Goal: Task Accomplishment & Management: Manage account settings

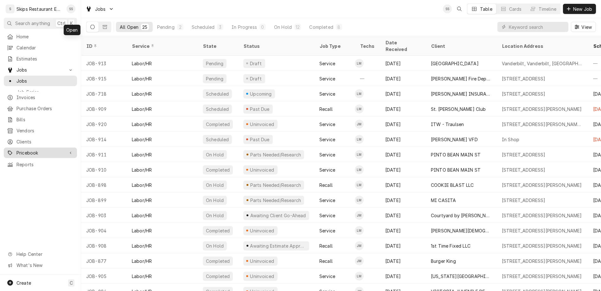
click at [24, 149] on div "Pricebook" at bounding box center [40, 153] width 71 height 8
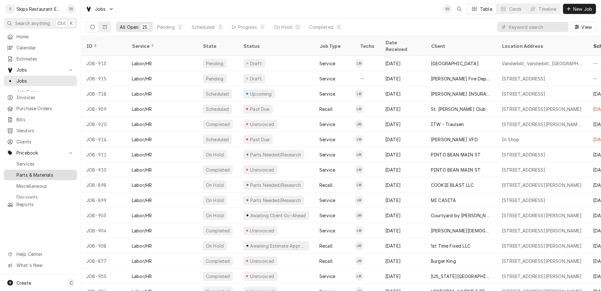
click at [22, 172] on span "Parts & Materials" at bounding box center [44, 175] width 57 height 7
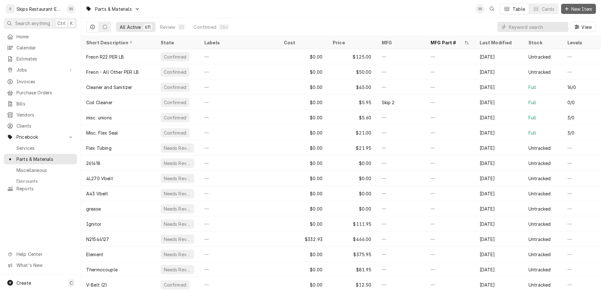
click at [587, 7] on span "New Item" at bounding box center [581, 9] width 23 height 7
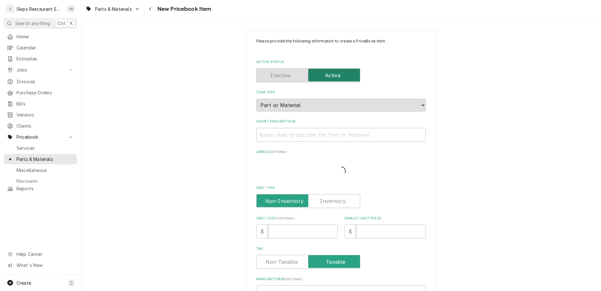
type textarea "x"
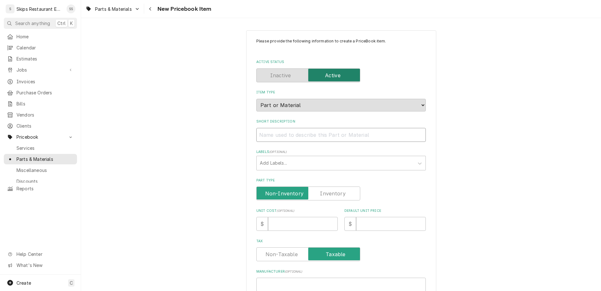
click at [309, 128] on input "Short Description" at bounding box center [340, 135] width 169 height 14
type input "S"
type textarea "x"
type input "SO"
type textarea "x"
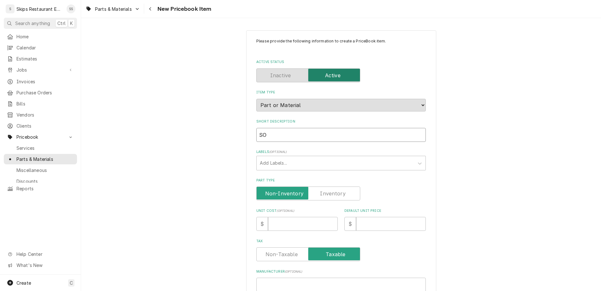
type input "SO"
type textarea "x"
type input "SO 1"
type textarea "x"
type input "SO 12"
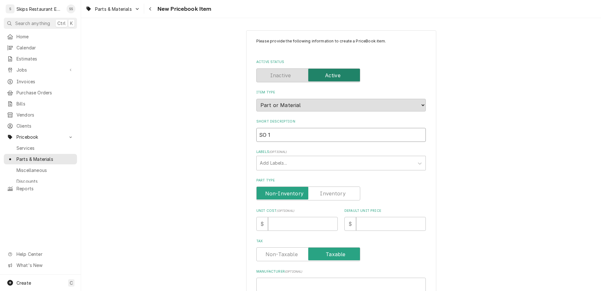
type textarea "x"
type input "SO 12/"
type textarea "x"
type input "SO 12/3"
type textarea "x"
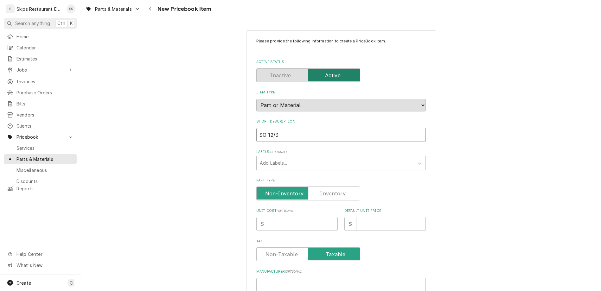
type input "SO 12/3"
type textarea "x"
type input "SO 12/3 N"
type textarea "x"
type input "SO 12/3 NE"
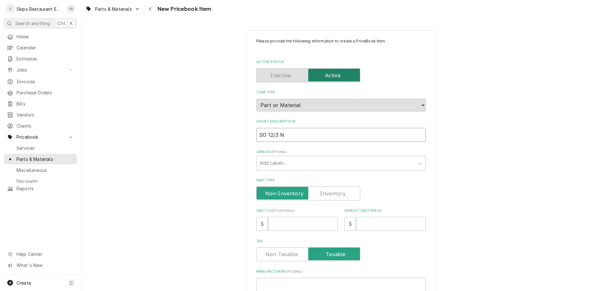
type textarea "x"
type input "SO 12/3 NEo"
type textarea "x"
type input "SO 12/3 NE"
type textarea "x"
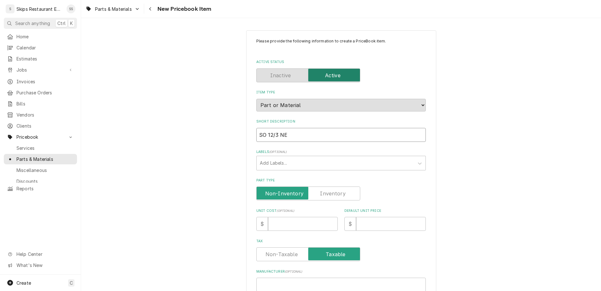
type input "SO 12/3 NEO"
type textarea "x"
type input "SO 12/3 NEO"
type textarea "x"
type input "SO 12/3 NEO M"
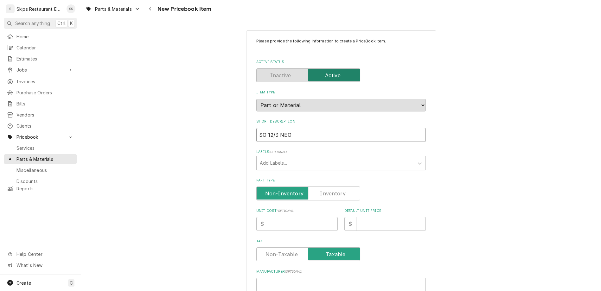
type textarea "x"
type input "SO 12/3 NEO MS"
type textarea "x"
type input "SO 12/3 NEO MST"
type textarea "x"
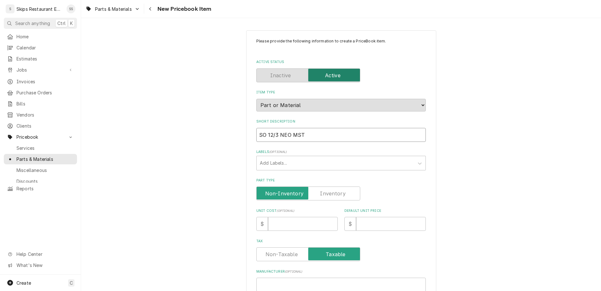
type input "SO 12/3 NEO MSTR"
type textarea "x"
type input "SO 12/3 NEO MSTR"
type textarea "x"
type input "SO 12/3 NEO MSTR R"
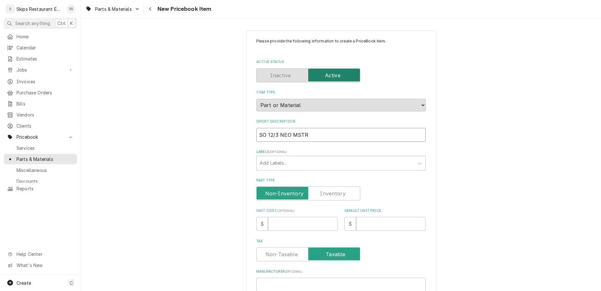
type textarea "x"
type input "SO 12/3 NEO MSTR RL"
type textarea "x"
type input "SO 12/3 NEO MSTR RL"
click at [329, 187] on label "Part Type" at bounding box center [308, 194] width 104 height 14
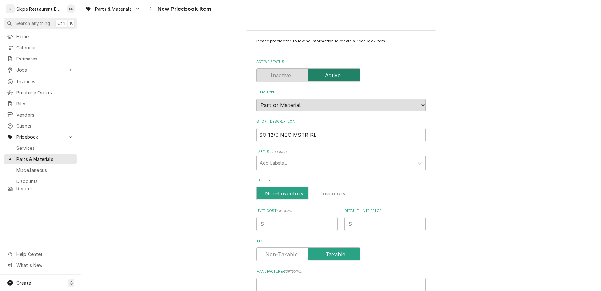
click at [329, 187] on input "Part Type" at bounding box center [308, 194] width 98 height 14
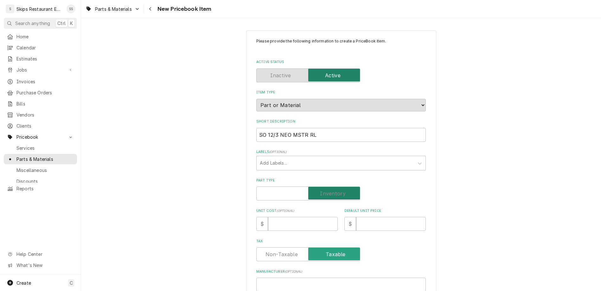
checkbox input "true"
type textarea "x"
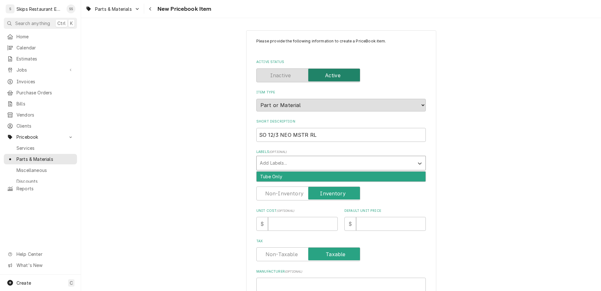
click at [309, 157] on div "Labels" at bounding box center [335, 162] width 151 height 11
type input "Priced by the Foot"
type textarea "x"
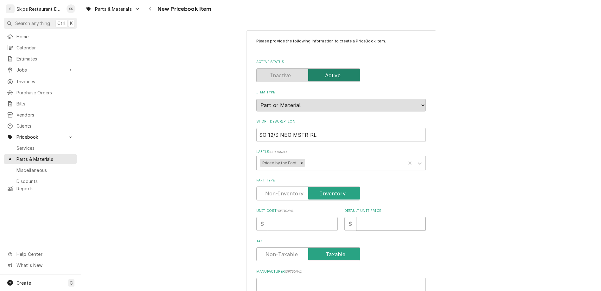
click at [358, 217] on input "Default Unit Price" at bounding box center [391, 224] width 70 height 14
type input "2"
type textarea "x"
type input "2.9"
type textarea "x"
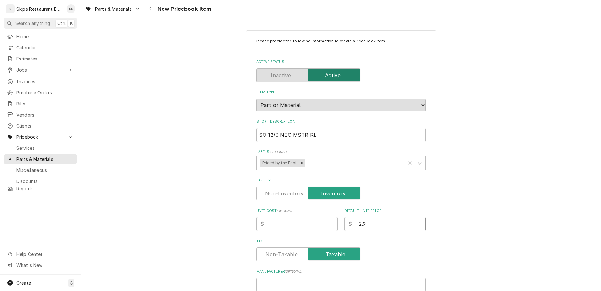
type input "2.95"
type textarea "x"
type input "2.95"
click at [309, 278] on input "Manufacturer ( optional )" at bounding box center [340, 285] width 169 height 14
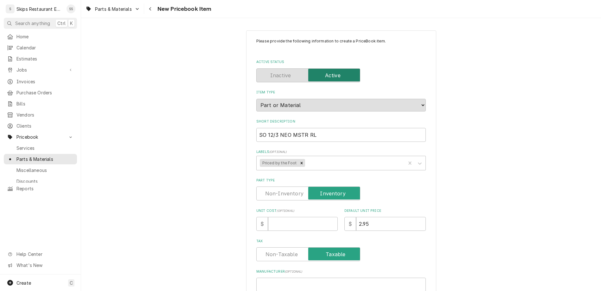
type input "2"
type textarea "x"
type input "22"
type textarea "x"
type input "224"
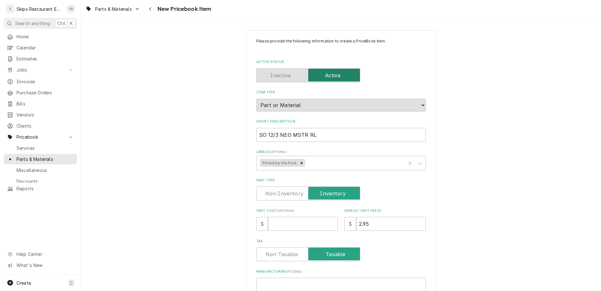
type textarea "x"
type input "2244"
type textarea "x"
type input "22442"
type textarea "x"
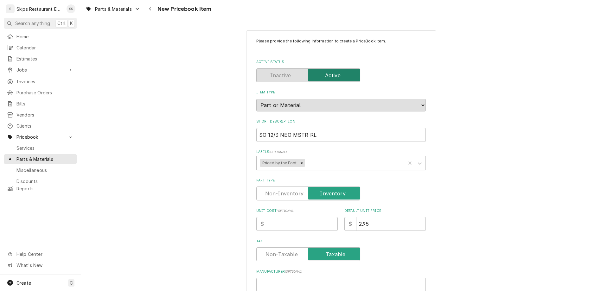
type input "224421"
type textarea "x"
type input "2244210"
type textarea "x"
type input "22442103"
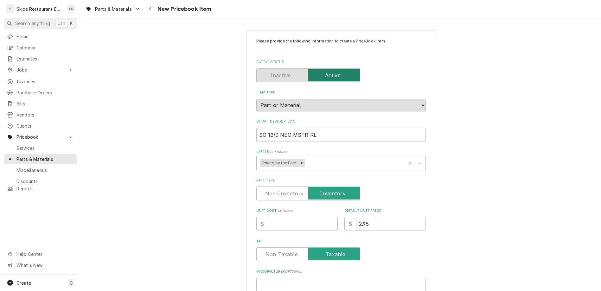
type textarea "x"
type input "224421035"
type textarea "x"
type input "2244210350"
type textarea "x"
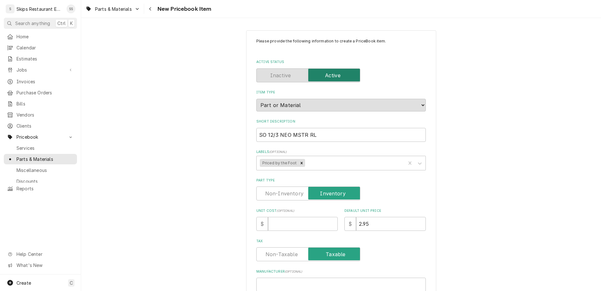
type input "2244210350"
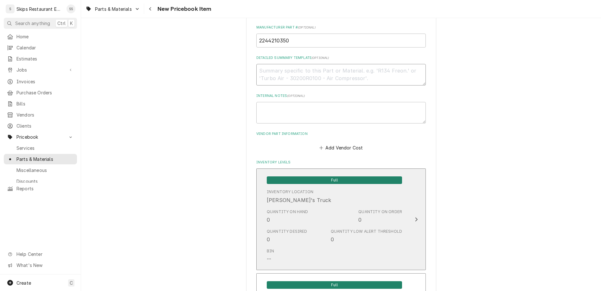
scroll to position [296, 0]
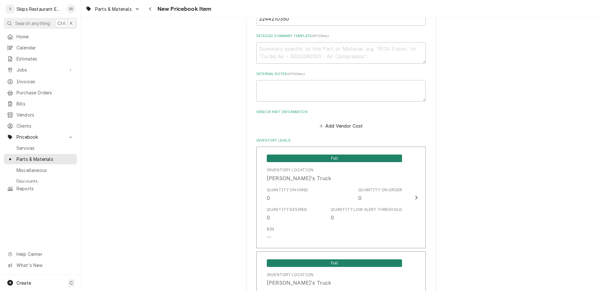
drag, startPoint x: 291, startPoint y: 238, endPoint x: 279, endPoint y: 240, distance: 12.2
type input "50"
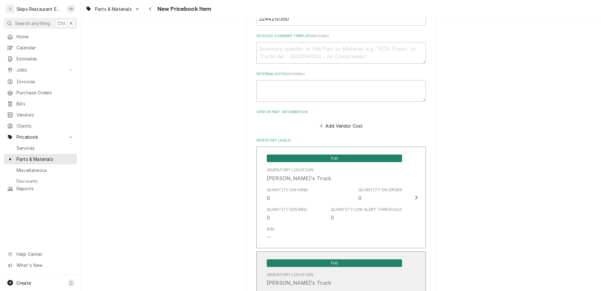
scroll to position [366, 0]
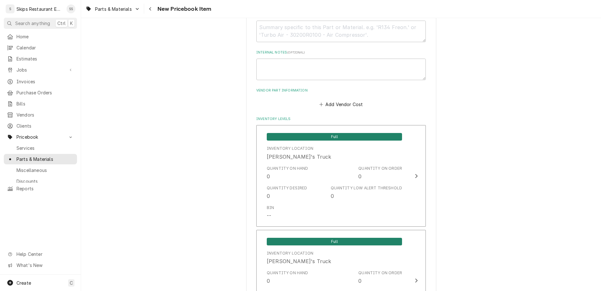
type textarea "x"
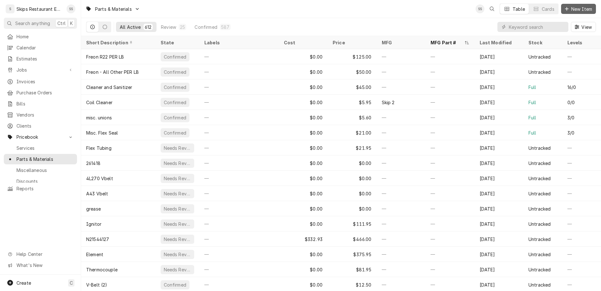
click at [585, 8] on span "New Item" at bounding box center [581, 9] width 23 height 7
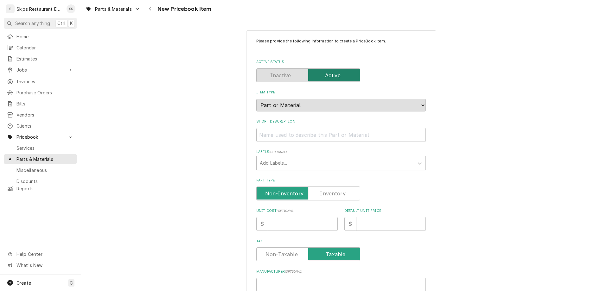
type textarea "x"
click at [313, 128] on input "Short Description" at bounding box center [340, 135] width 169 height 14
type input "C"
type textarea "x"
type input "Co"
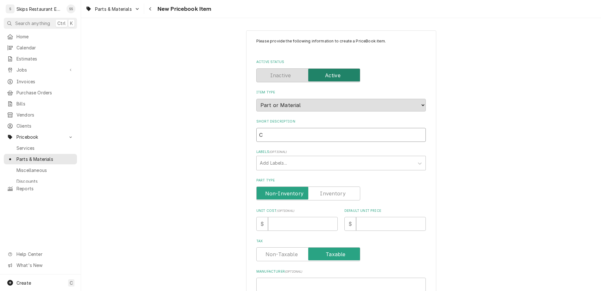
type textarea "x"
type input "Cor"
type textarea "x"
type input "Cord"
type textarea "x"
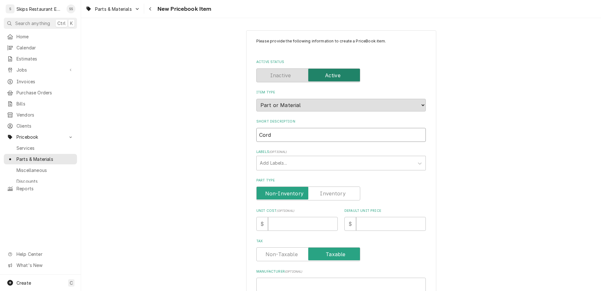
type input "Cord"
type textarea "x"
type input "Cord -"
type textarea "x"
type input "Cord -"
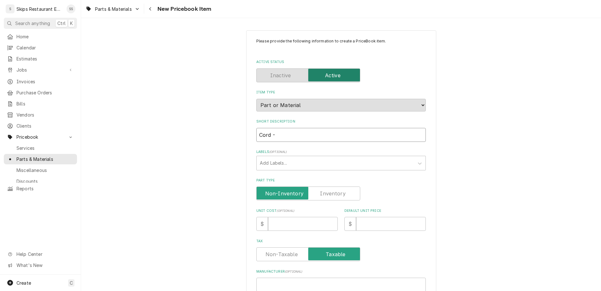
type textarea "x"
type input "Cord - A"
type textarea "x"
type input "Cord - AM"
type textarea "x"
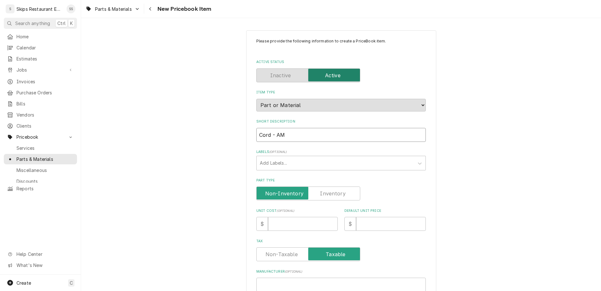
type input "Cord - AMF"
type textarea "x"
type input "Cord - AMFI"
type textarea "x"
type input "Cord - AMFI"
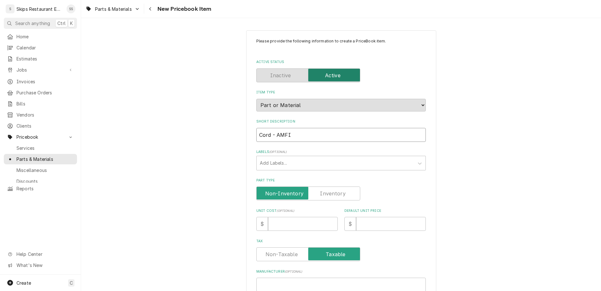
type textarea "x"
type input "Cord - AMFI C"
type textarea "x"
type input "Cord - AMFI CG"
type textarea "x"
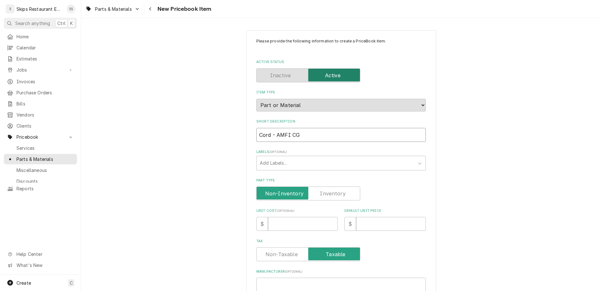
type input "Cord - AMFI CG-"
type textarea "x"
type input "Cord - AMFI CG-5"
type textarea "x"
type input "Cord - AMFI CG-59"
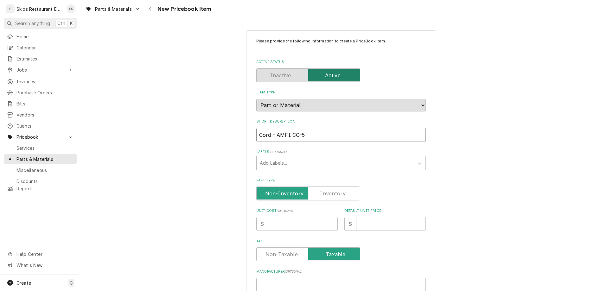
type textarea "x"
type input "Cord - AMFI CG-5"
type textarea "x"
type input "Cord - AMFI CG-50"
type textarea "x"
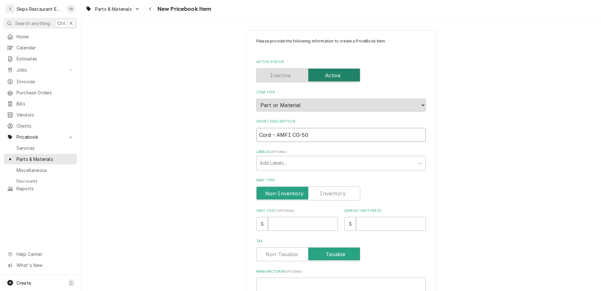
type input "Cord - AMFI CG-50L"
type textarea "x"
type input "Cord - AMFI CG-50"
type textarea "x"
type input "Cord - AMFI CG-50K"
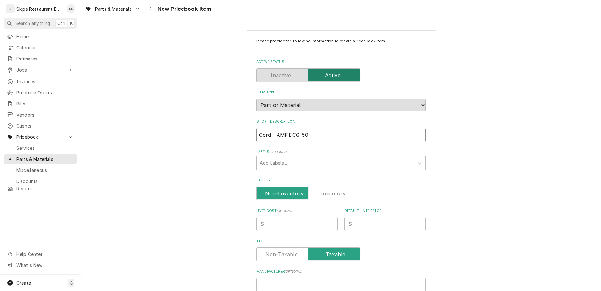
type textarea "x"
type input "Cord - AMFI CG-50K"
type textarea "x"
type input "Cord - AMFI CG-50K 1"
type textarea "x"
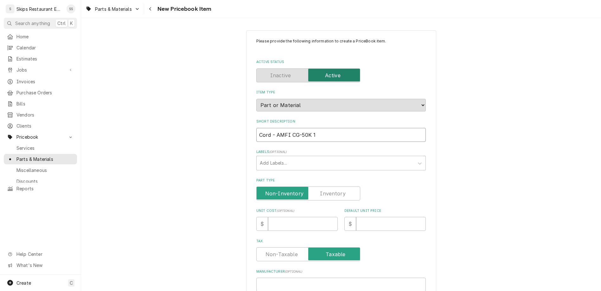
type input "Cord - AMFI CG-50K 1/"
type textarea "x"
type input "Cord - AMFI CG-50K 1/2"
type textarea "x"
type input "Cord - AMFI CG-50K 1/2"
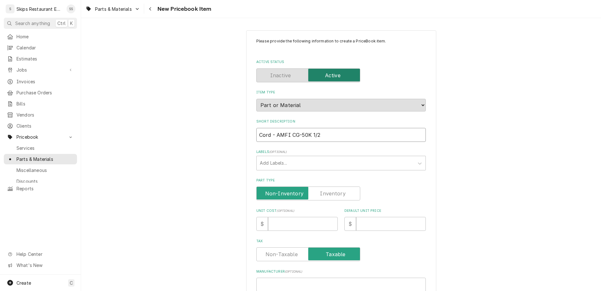
type textarea "x"
type input "Cord - AMFI CG-50K 1/2"
type textarea "x"
type input "Cord - AMFI CG-50K 1/2""
type textarea "x"
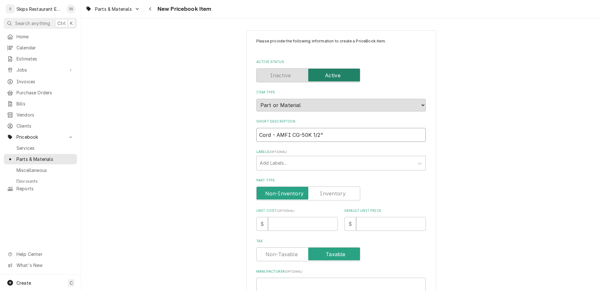
type input "Cord - AMFI CG-50K 1/2""
click at [317, 187] on label "Part Type" at bounding box center [308, 194] width 104 height 14
click at [317, 187] on input "Part Type" at bounding box center [308, 194] width 98 height 14
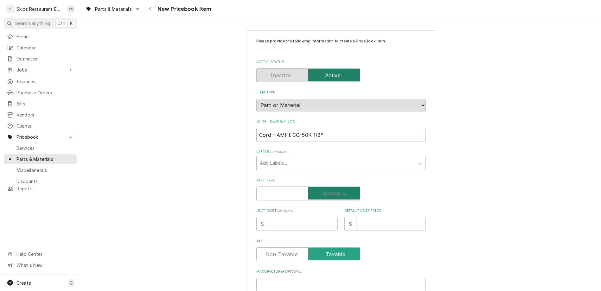
checkbox input "true"
type textarea "x"
click at [356, 217] on input "Default Unit Price" at bounding box center [391, 224] width 70 height 14
type input "5"
type textarea "x"
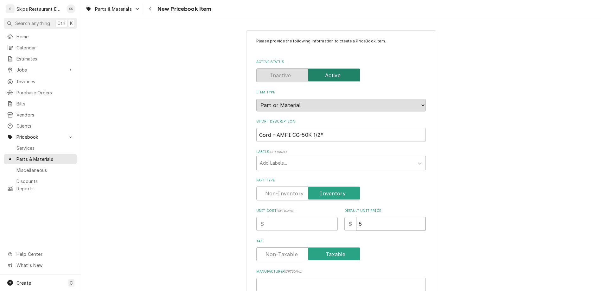
type input "5.2"
type textarea "x"
type input "5.25"
type textarea "x"
type input "5.25"
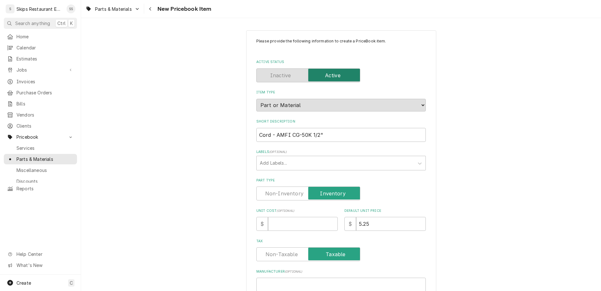
type input "2"
type textarea "x"
type input "23"
type textarea "x"
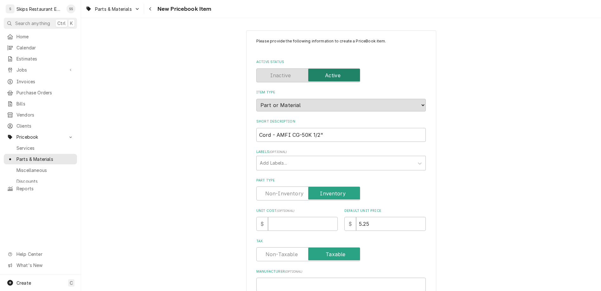
type input "230"
type textarea "x"
type input "2304"
type textarea "x"
type input "23041"
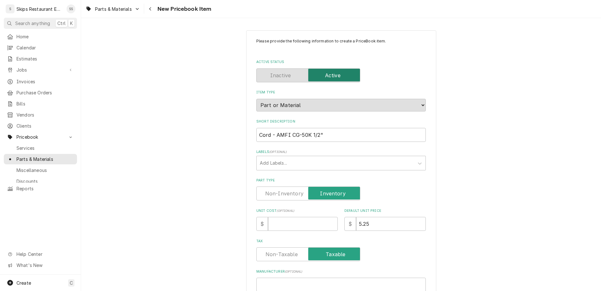
type textarea "x"
type input "230418"
type textarea "x"
type input "2304181"
type textarea "x"
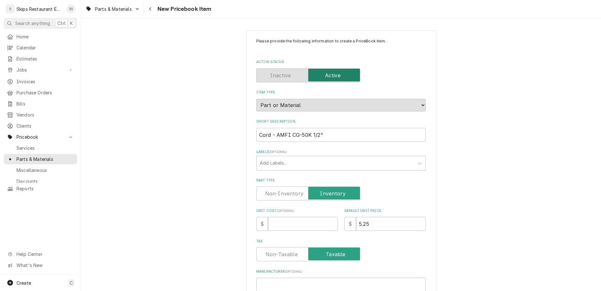
type input "23041811"
type textarea "x"
type input "230418110"
type textarea "x"
type input "2304181100"
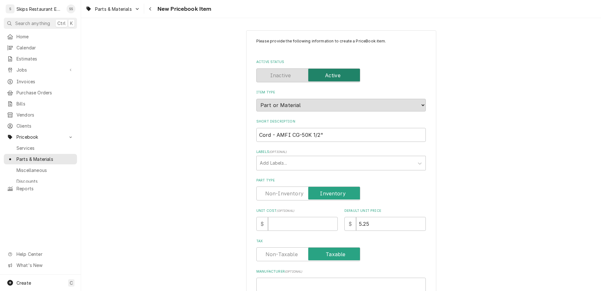
type textarea "x"
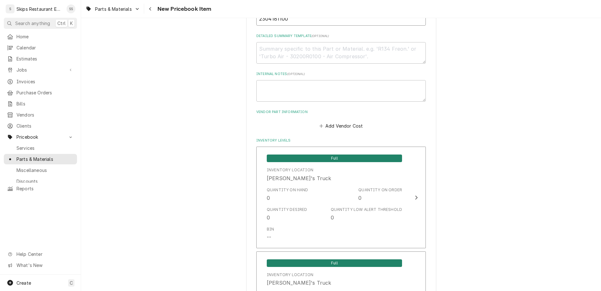
scroll to position [318, 0]
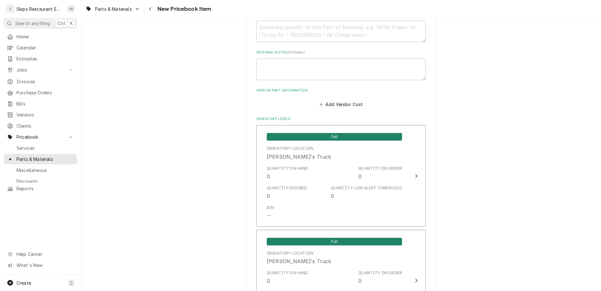
type input "2304181100"
drag, startPoint x: 293, startPoint y: 216, endPoint x: 269, endPoint y: 217, distance: 24.4
type input "4"
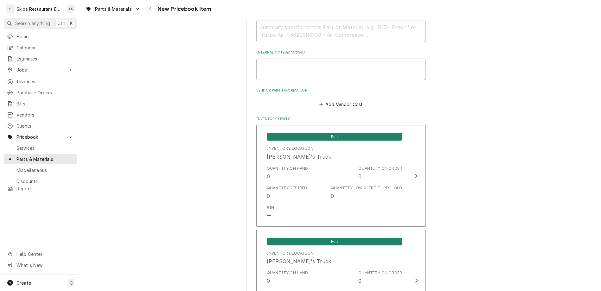
type textarea "x"
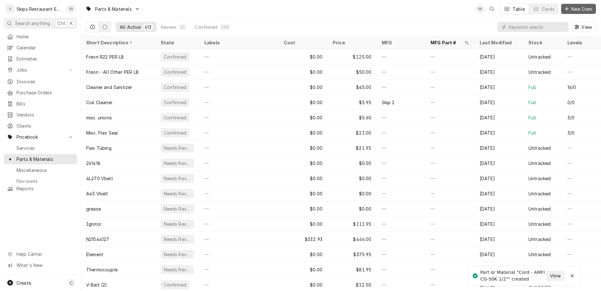
click at [577, 6] on span "New Item" at bounding box center [581, 9] width 23 height 7
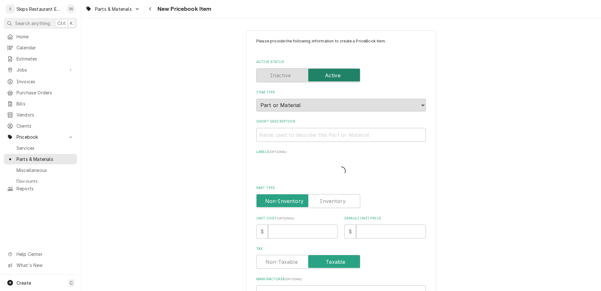
type textarea "x"
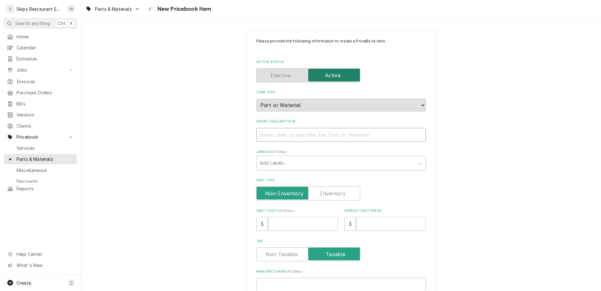
click at [291, 128] on input "Short Description" at bounding box center [340, 135] width 169 height 14
type input "D"
type textarea "x"
type input "Du"
type textarea "x"
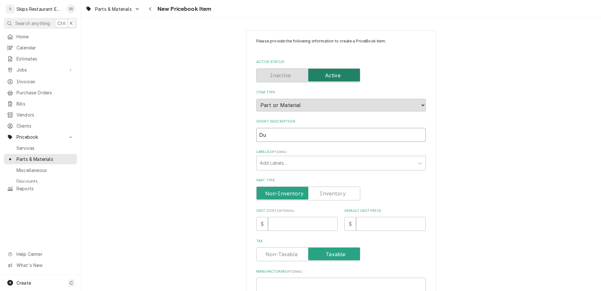
type input "Dus"
type textarea "x"
type input "Dust"
type textarea "x"
type input "Dustg"
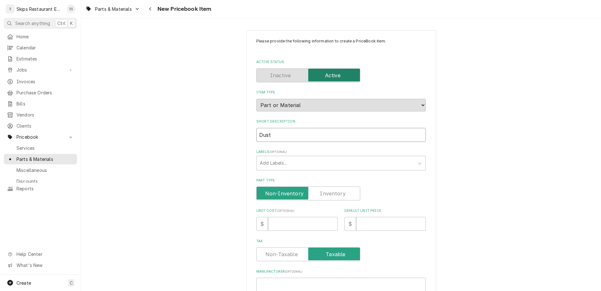
type textarea "x"
type input "Dustgu"
type textarea "x"
type input "Dustgua"
type textarea "x"
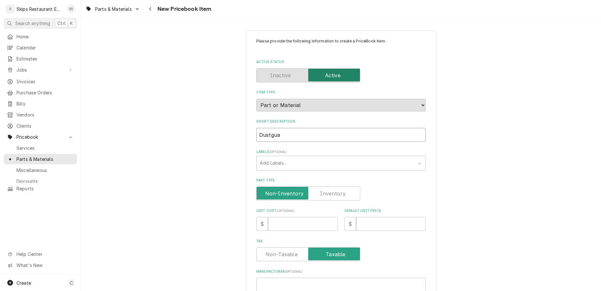
type input "Dustguar"
type textarea "x"
type input "Dustguard"
type textarea "x"
type input "Dustguard"
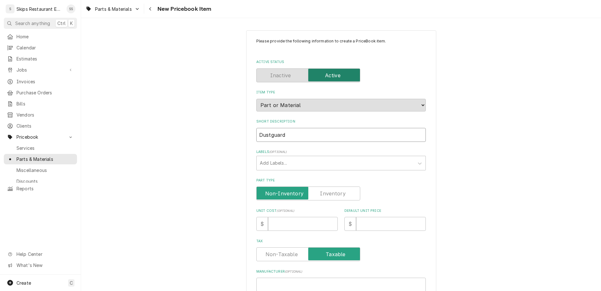
type textarea "x"
type input "Dustguard P"
type textarea "x"
type input "Dustguard Pl"
type textarea "x"
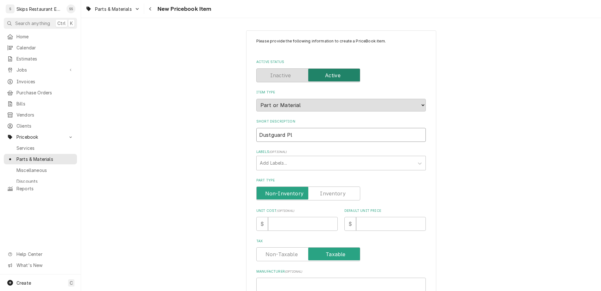
type input "Dustguard Plu"
type textarea "x"
type input "Dustguard Plug"
type textarea "x"
type input "Dustguard Plug"
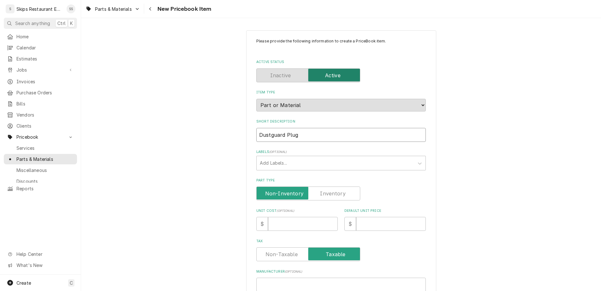
type textarea "x"
type input "Dustguard Plug"
click at [324, 187] on label "Part Type" at bounding box center [308, 194] width 104 height 14
click at [324, 187] on input "Part Type" at bounding box center [308, 194] width 98 height 14
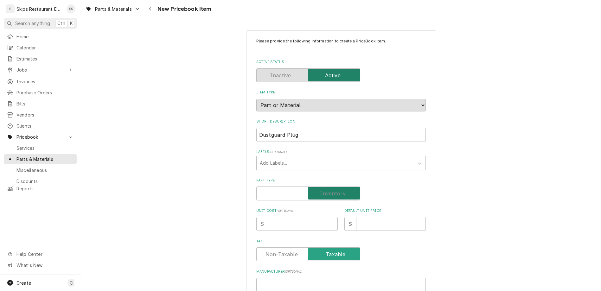
checkbox input "true"
type textarea "x"
click at [357, 217] on input "Default Unit Price" at bounding box center [391, 224] width 70 height 14
type input "1"
type textarea "x"
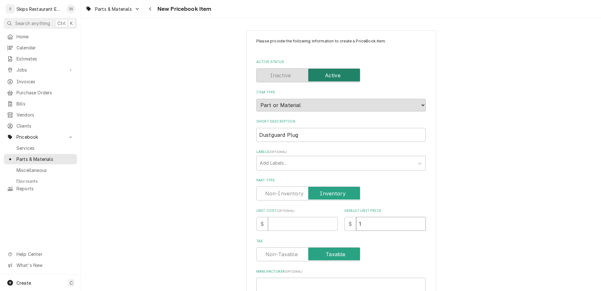
type input "12"
type textarea "x"
type input "12.9"
type textarea "x"
type input "12.95"
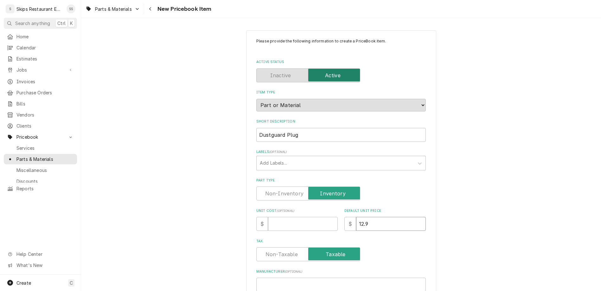
type textarea "x"
type input "12.95"
click at [297, 278] on input "Manufacturer ( optional )" at bounding box center [340, 285] width 169 height 14
type input "2"
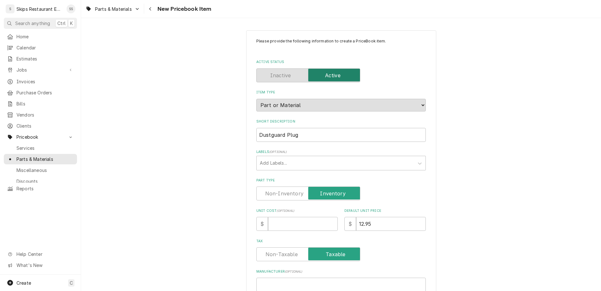
type textarea "x"
type input "27"
type textarea "x"
type input "273"
type textarea "x"
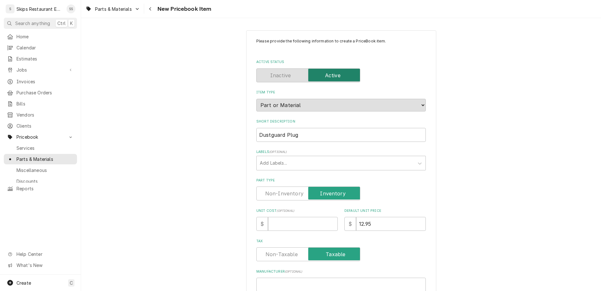
type input "2734"
type textarea "x"
type input "27340"
type textarea "x"
type input "273403"
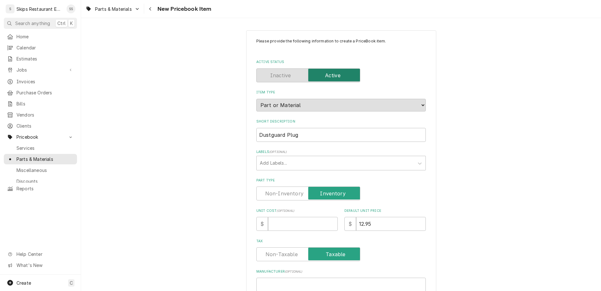
type textarea "x"
type input "2734030"
type textarea "x"
type input "27340305"
type textarea "x"
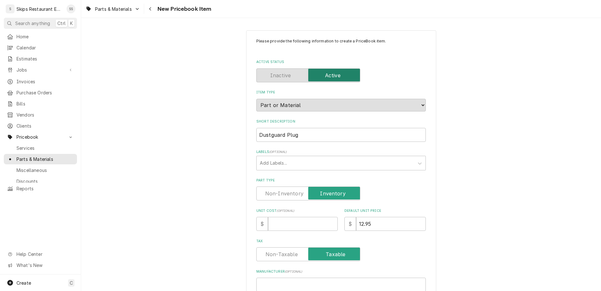
type input "273403050"
type textarea "x"
type input "2734030500"
type textarea "x"
type input "2734030500"
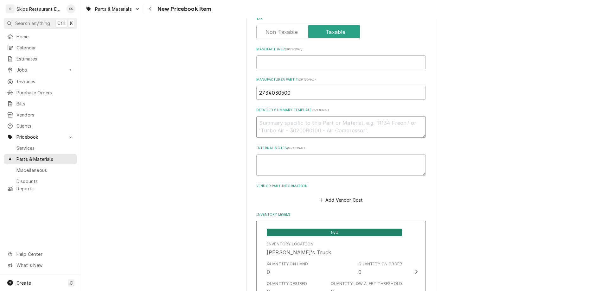
scroll to position [296, 0]
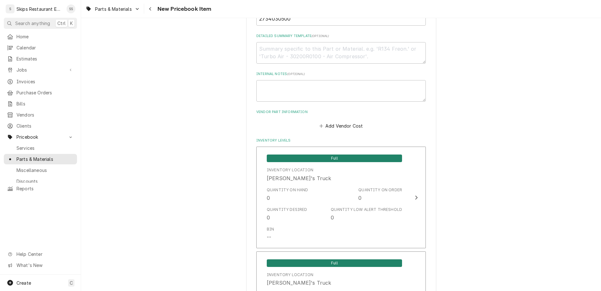
drag, startPoint x: 291, startPoint y: 239, endPoint x: 276, endPoint y: 242, distance: 15.8
type input "4"
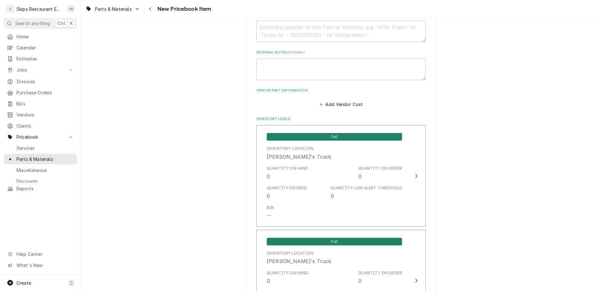
type textarea "x"
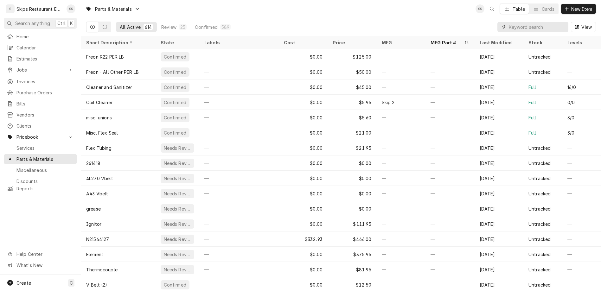
click at [550, 22] on input "Dynamic Content Wrapper" at bounding box center [537, 27] width 56 height 10
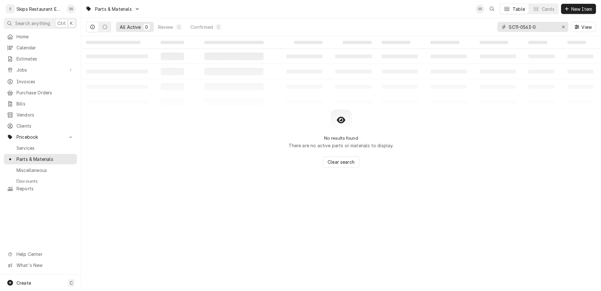
type input "SC11-0563-01"
drag, startPoint x: 558, startPoint y: 22, endPoint x: 525, endPoint y: 19, distance: 33.4
click at [525, 22] on input "SC11-0563-01" at bounding box center [533, 27] width 48 height 10
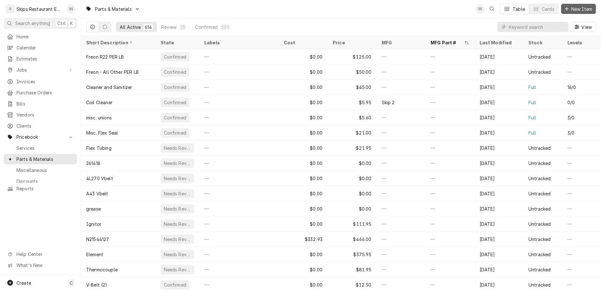
click at [578, 6] on span "New Item" at bounding box center [581, 9] width 23 height 7
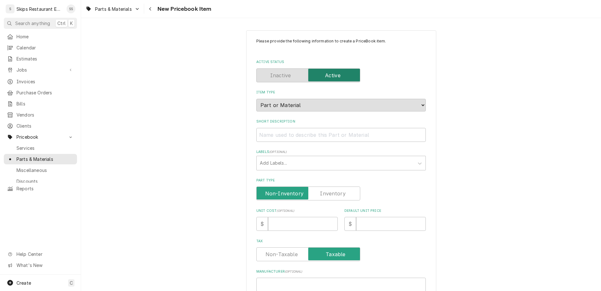
paste input "SC11-0563-01"
type input "SC11-0563-01"
type textarea "x"
type input "SC11-0563-01"
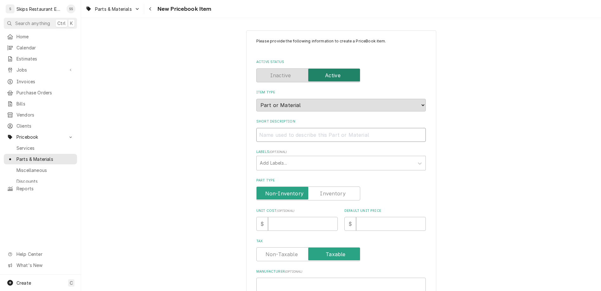
click at [297, 128] on input "Short Description" at bounding box center [340, 135] width 169 height 14
type input "C"
type textarea "x"
type input "Cu"
type textarea "x"
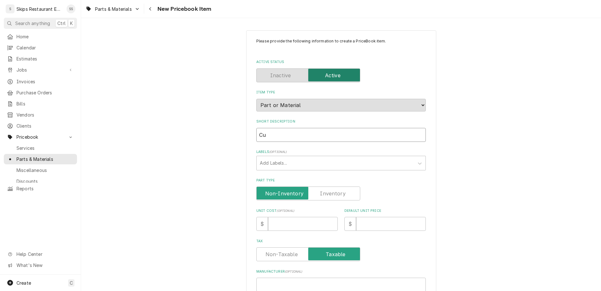
type input "Cur"
type textarea "x"
type input "[PERSON_NAME]"
type textarea "x"
type input "Curta"
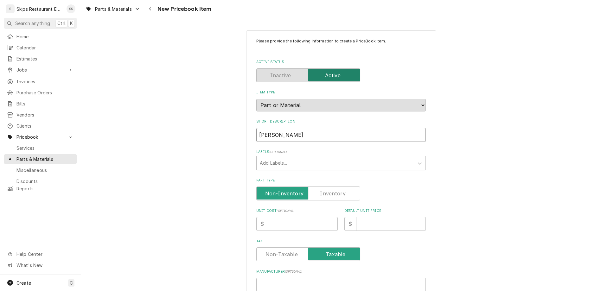
type textarea "x"
type input "Curtai"
type textarea "x"
type input "Curtain"
type textarea "x"
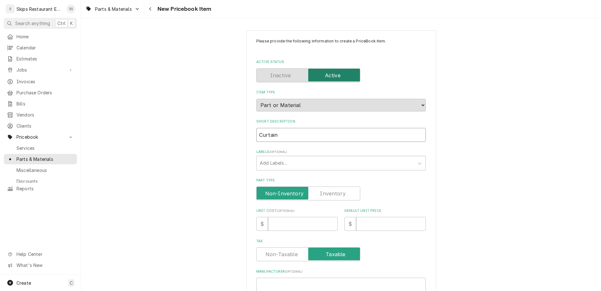
type input "Curtain"
type textarea "x"
type input "Curtain S"
type textarea "x"
type input "Curtain Sw"
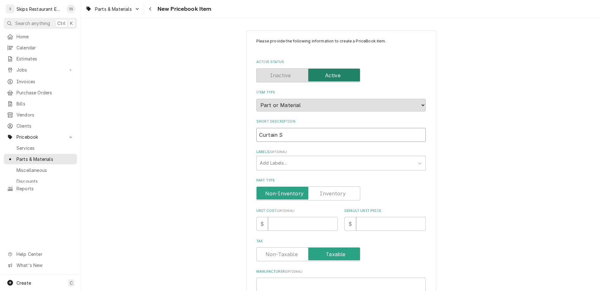
type textarea "x"
type input "Curtain Swi"
type textarea "x"
type input "Curtain Swit"
type textarea "x"
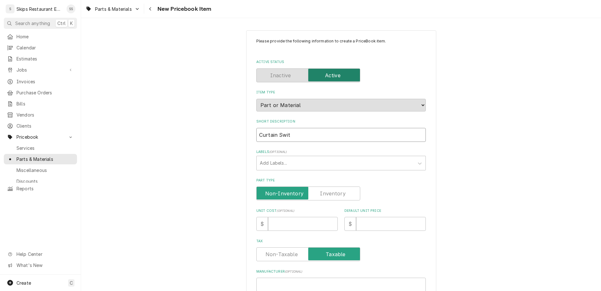
type input "Curtain Switc"
type textarea "x"
type input "Curtain Switch"
type textarea "x"
type input "Curtain Switch"
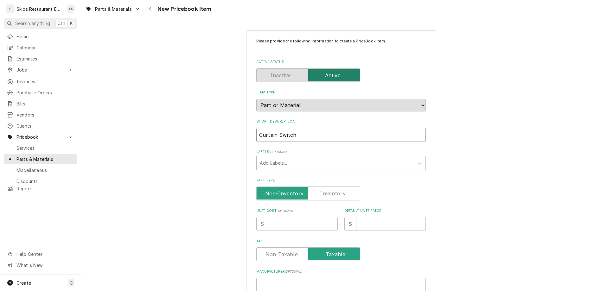
type textarea "x"
type input "Curtain Switch -"
type textarea "x"
type input "Curtain Switch -"
type textarea "x"
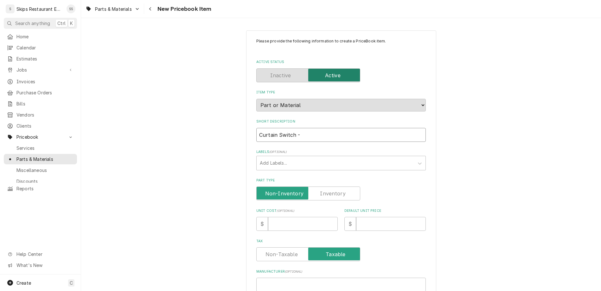
type input "Curtain Switch - S"
type textarea "x"
type input "Curtain Switch - Sc"
type textarea "x"
type input "Curtain Switch - Sco"
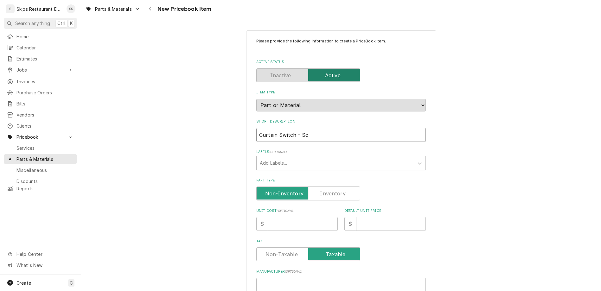
type textarea "x"
type input "Curtain Switch - Scot"
type textarea "x"
type input "Curtain Switch - Scots"
type textarea "x"
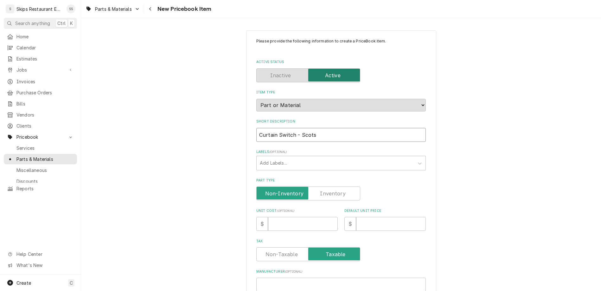
type input "Curtain Switch - Scotsm"
type textarea "x"
type input "Curtain Switch - Scotsma"
type textarea "x"
type input "Curtain Switch - Scotsman"
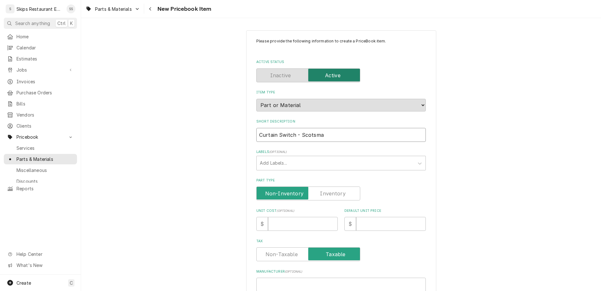
type textarea "x"
type input "Curtain Switch - Scotsman"
click at [313, 187] on input "Part Type" at bounding box center [308, 194] width 98 height 14
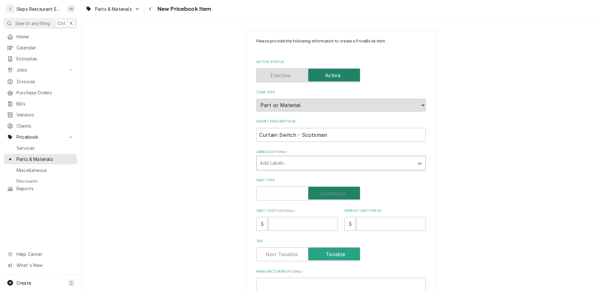
checkbox input "true"
type textarea "x"
click at [356, 217] on input "Default Unit Price" at bounding box center [391, 224] width 70 height 14
type input "9"
type textarea "x"
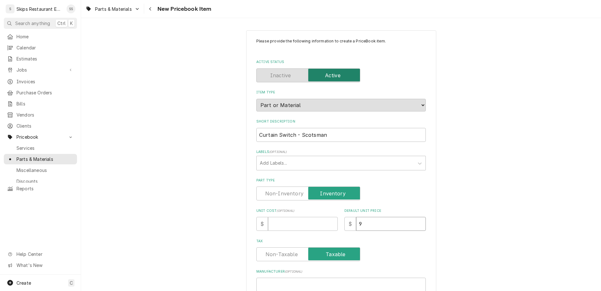
type textarea "x"
type input "5"
type textarea "x"
type input "59"
type textarea "x"
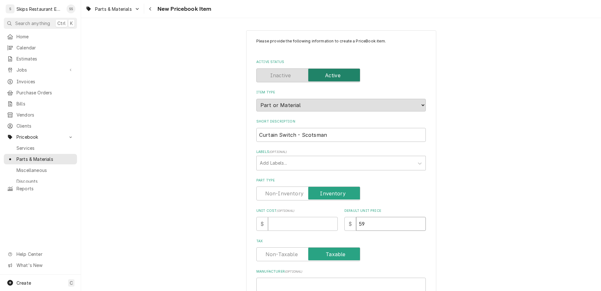
type input "59.9"
type textarea "x"
type input "59.95"
type textarea "x"
type input "59.95"
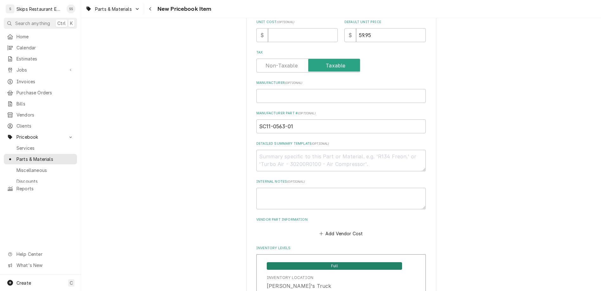
scroll to position [222, 0]
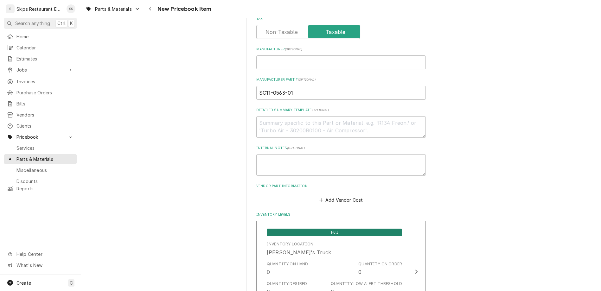
drag, startPoint x: 290, startPoint y: 234, endPoint x: 269, endPoint y: 237, distance: 20.5
type input "1"
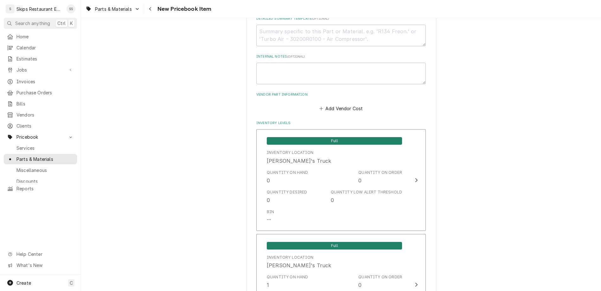
scroll to position [318, 0]
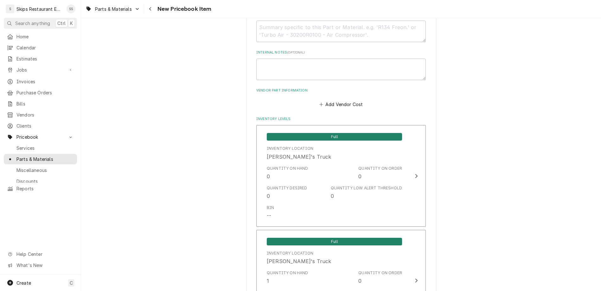
type textarea "x"
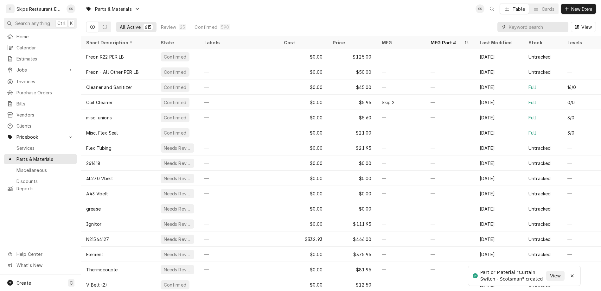
click at [542, 22] on input "Dynamic Content Wrapper" at bounding box center [537, 27] width 56 height 10
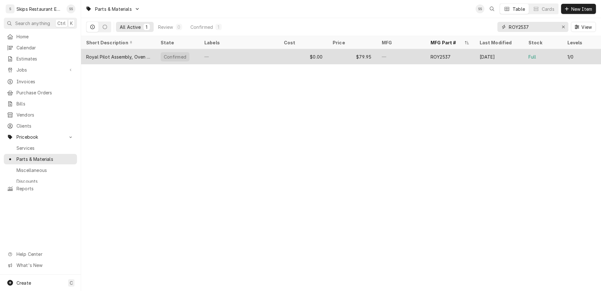
type input "ROY2537"
click at [310, 49] on div "$0.00" at bounding box center [303, 56] width 49 height 15
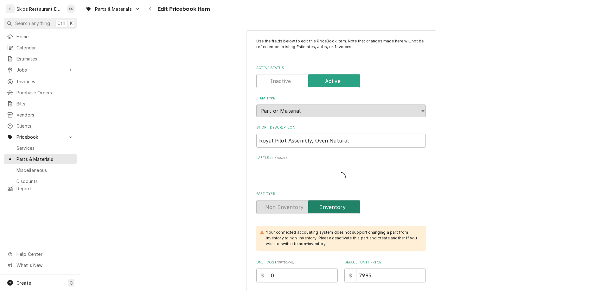
type textarea "x"
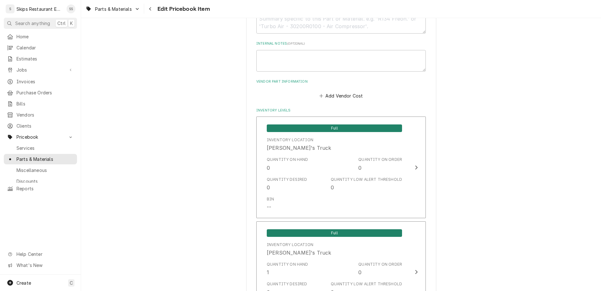
scroll to position [395, 0]
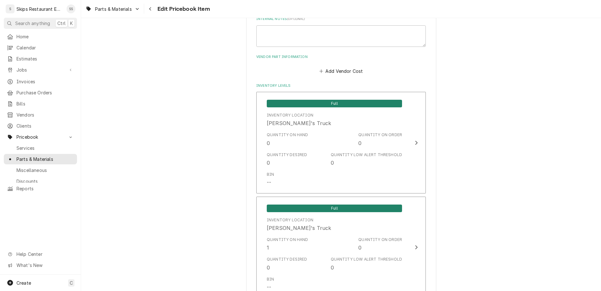
drag, startPoint x: 289, startPoint y: 175, endPoint x: 276, endPoint y: 175, distance: 13.3
type input "1"
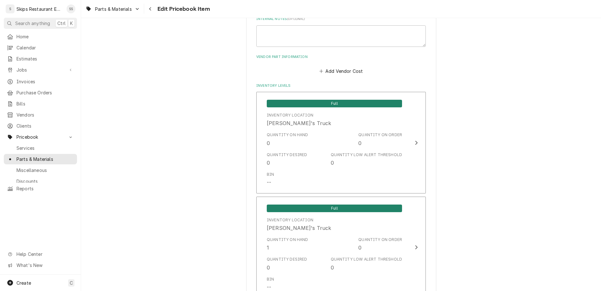
type textarea "x"
click at [17, 67] on span "Jobs" at bounding box center [40, 70] width 48 height 7
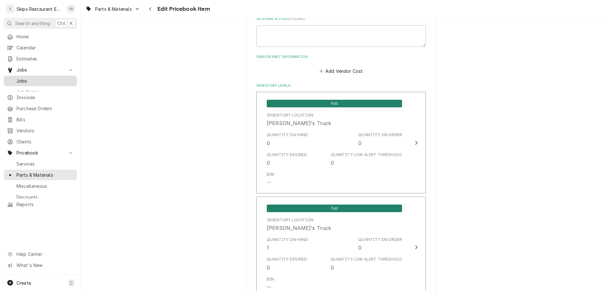
click at [16, 78] on span "Jobs" at bounding box center [44, 81] width 57 height 7
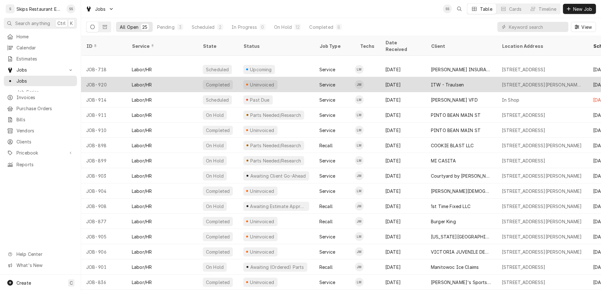
scroll to position [70, 0]
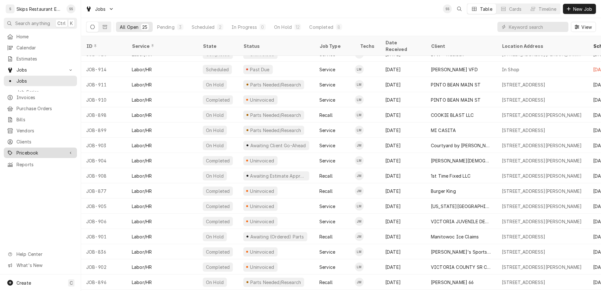
click at [24, 149] on span "Pricebook" at bounding box center [40, 152] width 48 height 7
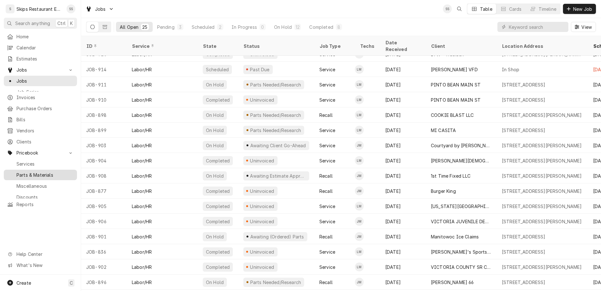
click at [21, 172] on span "Parts & Materials" at bounding box center [44, 175] width 57 height 7
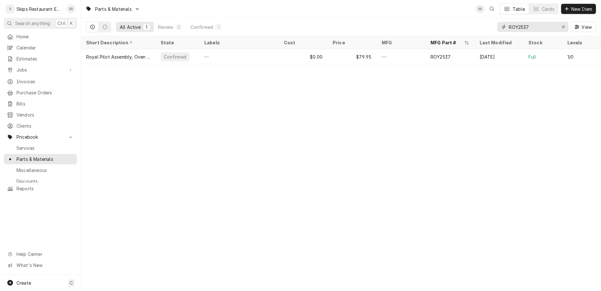
drag, startPoint x: 549, startPoint y: 20, endPoint x: 491, endPoint y: 20, distance: 57.6
click at [509, 22] on input "ROY2537" at bounding box center [533, 27] width 48 height 10
type input "511270"
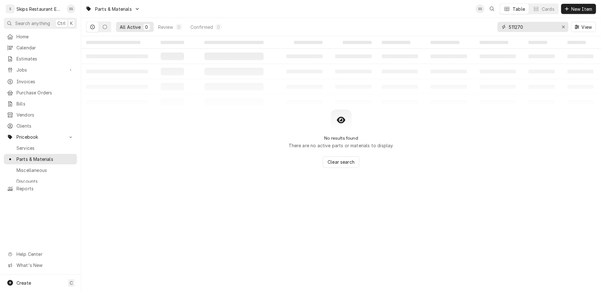
drag, startPoint x: 549, startPoint y: 21, endPoint x: 506, endPoint y: 20, distance: 42.8
click at [509, 22] on input "511270" at bounding box center [533, 27] width 48 height 10
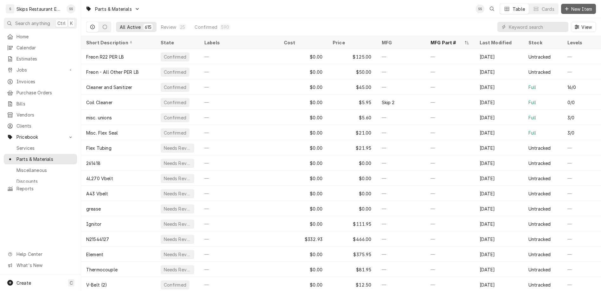
click at [583, 7] on span "New Item" at bounding box center [581, 9] width 23 height 7
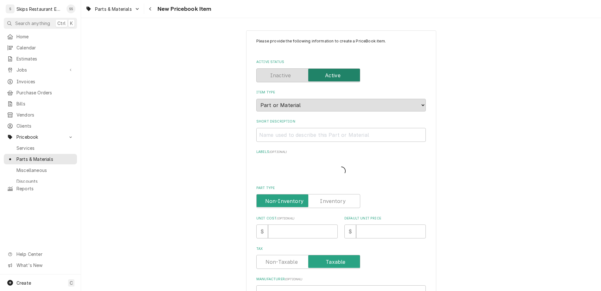
type textarea "x"
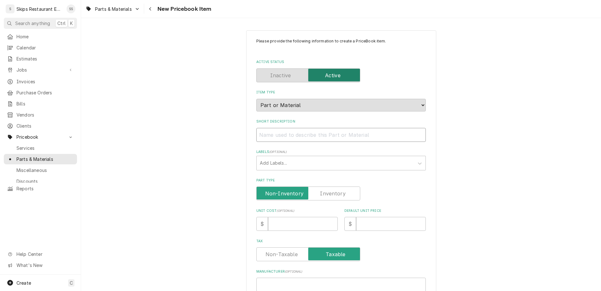
click at [290, 128] on input "Short Description" at bounding box center [340, 135] width 169 height 14
type input "h"
type textarea "x"
type input "hO"
type textarea "x"
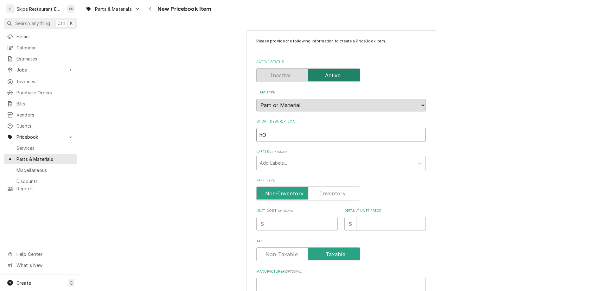
type input "hON"
type textarea "x"
type input "hONE"
type textarea "x"
type input "hONEY"
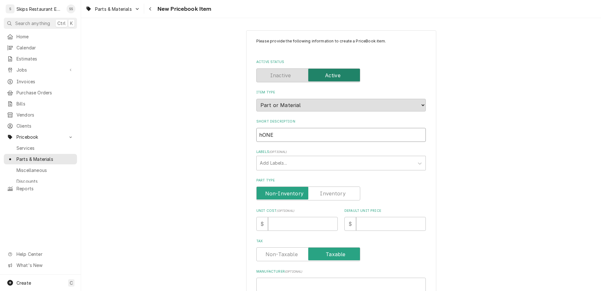
type textarea "x"
type input "hONEYW"
type textarea "x"
type input "hONEYWE"
type textarea "x"
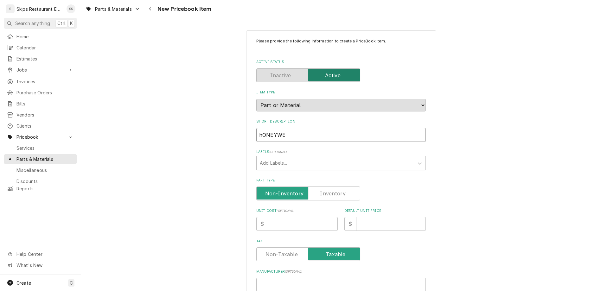
type input "hONEYWEL"
type textarea "x"
type input "hONEYWELL"
type textarea "x"
type input "hONEYWELL"
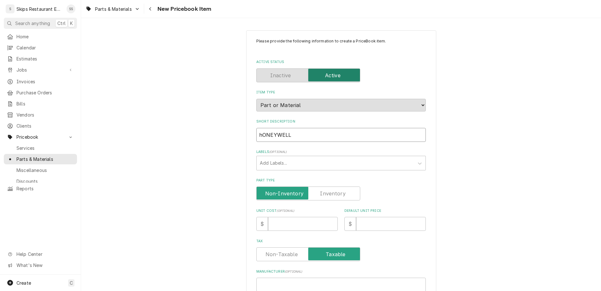
type textarea "x"
type input "hONEYWELL e"
type textarea "x"
type input "hONEYWELL"
type textarea "x"
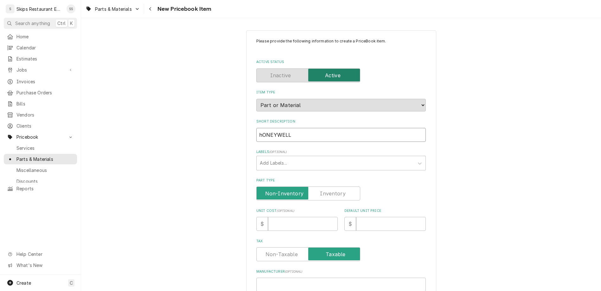
type input "hONEYWELL r"
type textarea "x"
type input "hONEYWELL rE"
type textarea "x"
type input "hONEYWELL rEL"
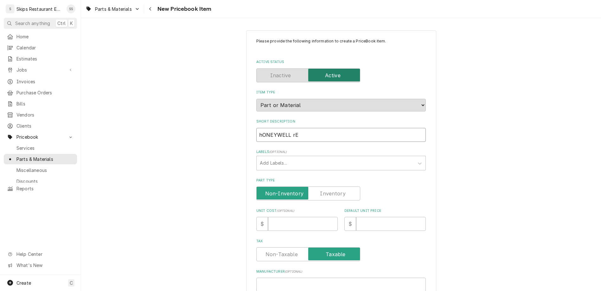
type textarea "x"
type input "hONEYWELL rE"
type textarea "x"
type input "hONEYWELL r"
type textarea "x"
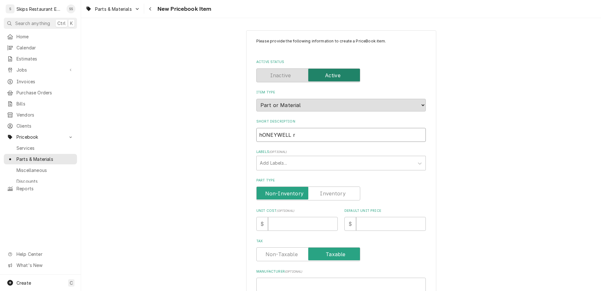
type input "hONEYWELL"
type textarea "x"
type input "hONEYWELL"
type textarea "x"
type input "hONEYWEL"
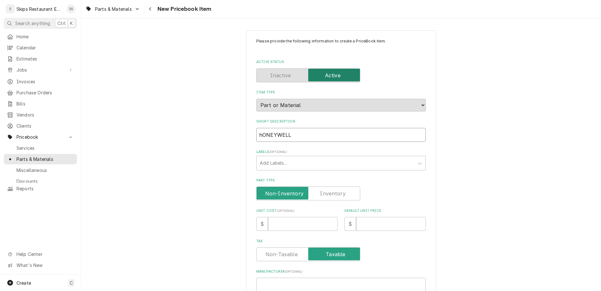
type textarea "x"
type input "hONEYWE"
type textarea "x"
type input "hONEYW"
type textarea "x"
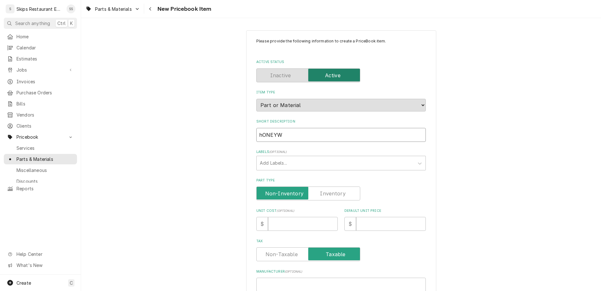
type input "hONEY"
type textarea "x"
type input "hONE"
type textarea "x"
type input "hON"
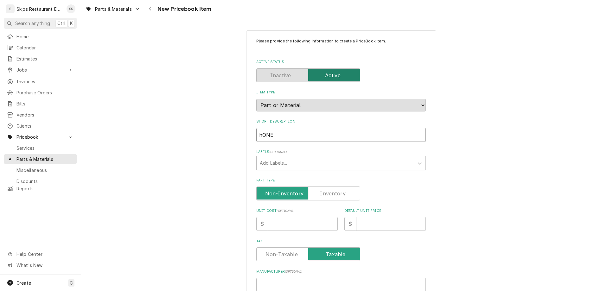
type textarea "x"
type input "hO"
type textarea "x"
type input "h"
type textarea "x"
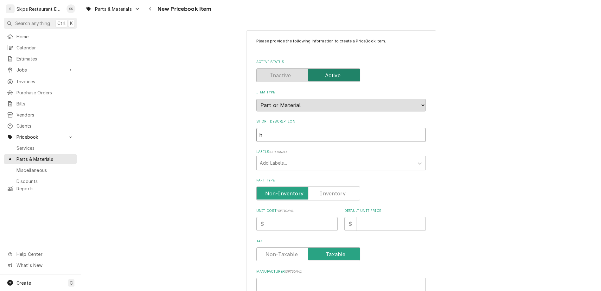
type textarea "x"
type input "H"
type textarea "x"
type input "Ho"
type textarea "x"
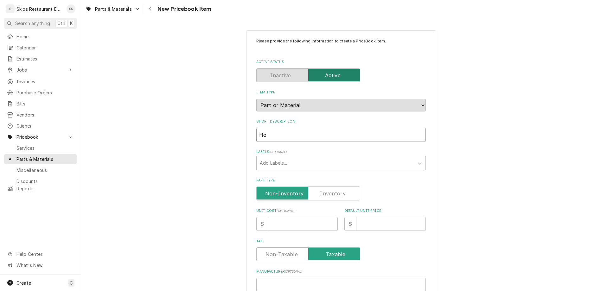
type input "Hon"
type textarea "x"
type input "Hone"
type textarea "x"
type input "Honey"
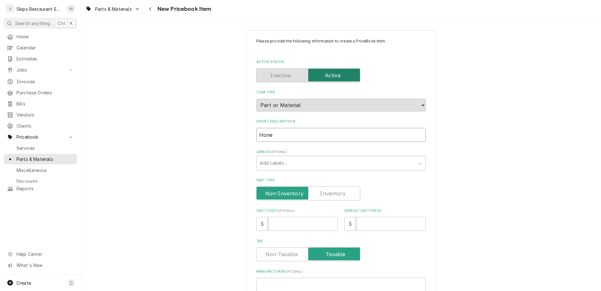
type textarea "x"
type input "Honeyw"
type textarea "x"
type input "Honeywe"
type textarea "x"
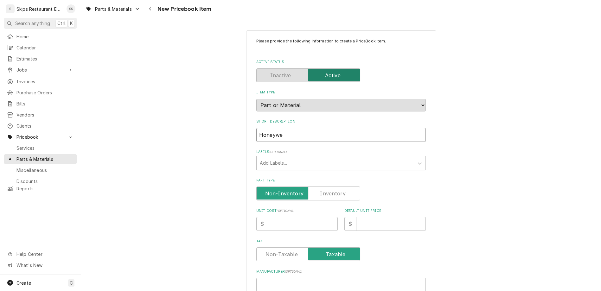
type input "Honeywel"
type textarea "x"
type input "Honeywell"
type textarea "x"
type input "Honeywell"
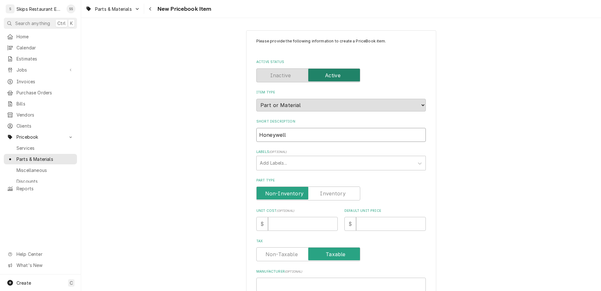
type textarea "x"
type input "Honeywell R"
type textarea "x"
type input "Honeywell Re"
type textarea "x"
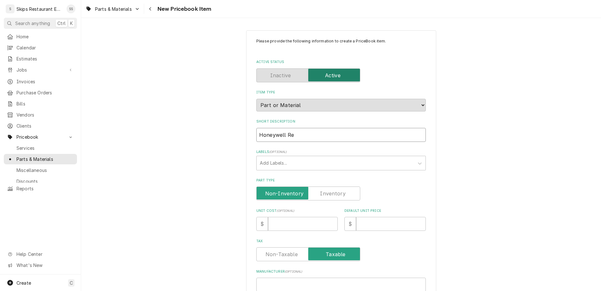
type input "Honeywell Reg"
type textarea "x"
type input "Honeywell Regu"
type textarea "x"
type input "Honeywell Regul"
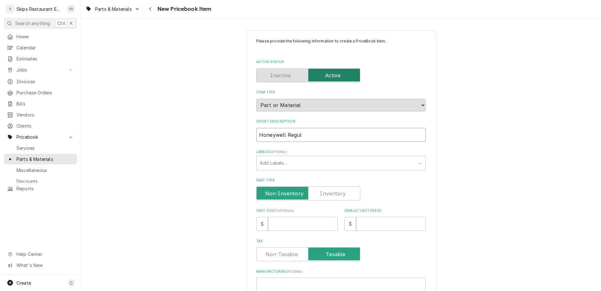
type textarea "x"
type input "Honeywell Regula"
type textarea "x"
type input "Honeywell Regulat"
type textarea "x"
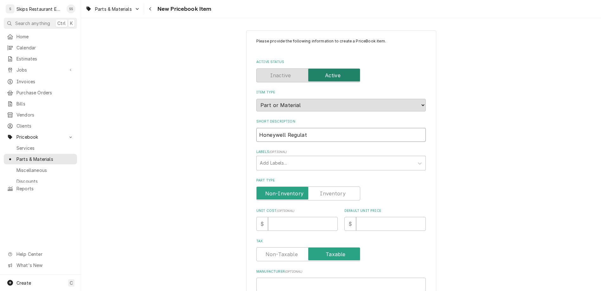
type input "Honeywell Regulato"
type textarea "x"
type input "Honeywell Regulator"
type textarea "x"
type input "Honeywell Regulator"
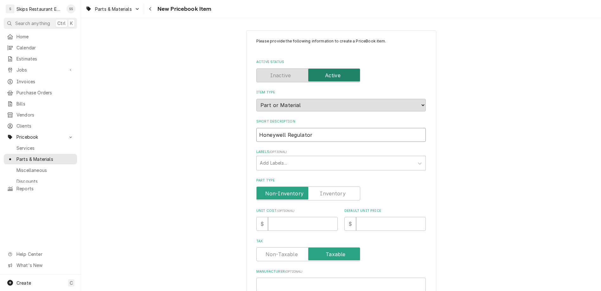
type textarea "x"
type input "Honeywell Regulator C"
type textarea "x"
type input "Honeywell Regulator Co"
type textarea "x"
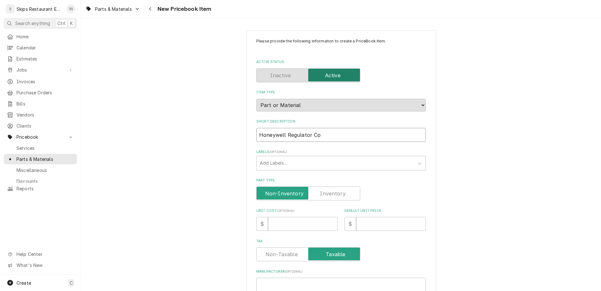
type input "Honeywell Regulator Con"
type textarea "x"
type input "Honeywell Regulator Conv"
type textarea "x"
type input "Honeywell Regulator Conve"
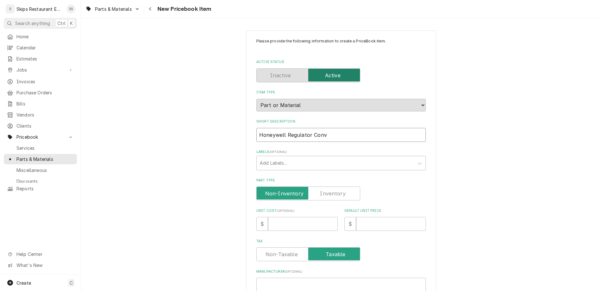
type textarea "x"
type input "Honeywell Regulator Conver"
type textarea "x"
type input "Honeywell Regulator Convers"
type textarea "x"
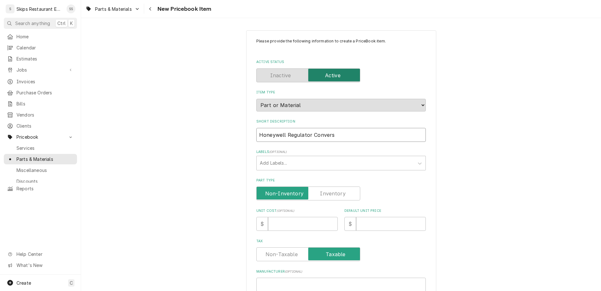
type input "Honeywell Regulator Conversi"
type textarea "x"
type input "Honeywell Regulator Conversio"
type textarea "x"
type input "Honeywell Regulator Conversion"
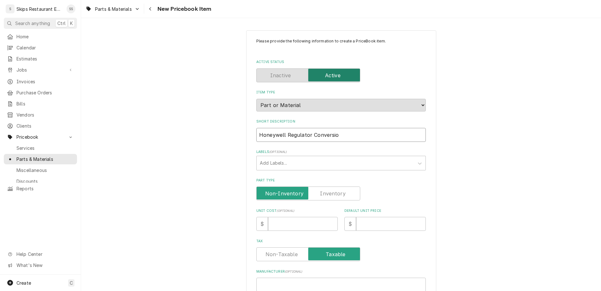
type textarea "x"
type input "Honeywell Regulator Conversion"
click at [331, 187] on label "Part Type" at bounding box center [308, 194] width 104 height 14
click at [331, 187] on input "Part Type" at bounding box center [308, 194] width 98 height 14
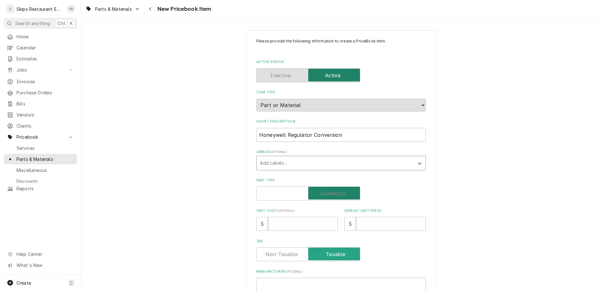
checkbox input "true"
type textarea "x"
click at [356, 217] on input "Default Unit Price" at bounding box center [391, 224] width 70 height 14
type input "1"
type textarea "x"
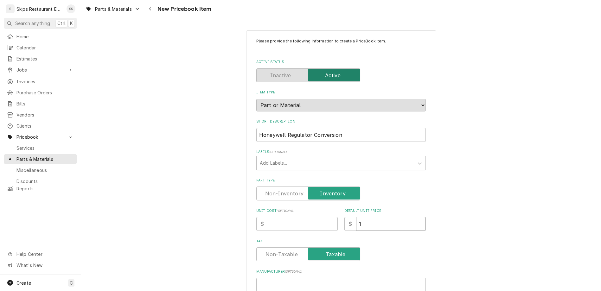
type input "18"
type textarea "x"
type input "18.9"
type textarea "x"
type input "18.95"
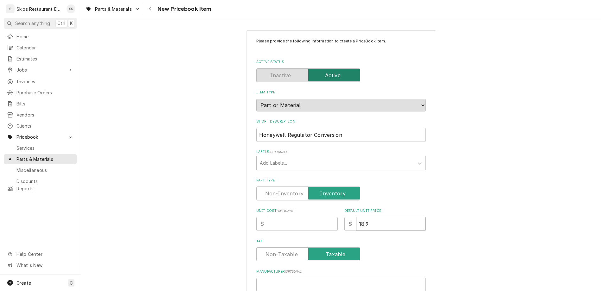
type textarea "x"
type input "18.95"
paste input "511270"
type input "511270"
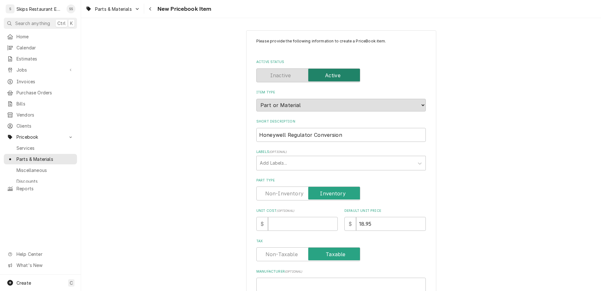
type textarea "x"
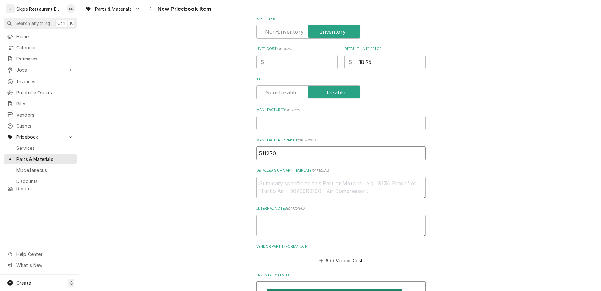
scroll to position [173, 0]
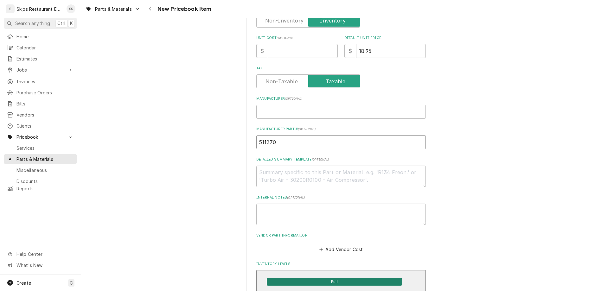
type input "511270"
click at [321, 278] on span "Full" at bounding box center [334, 282] width 135 height 8
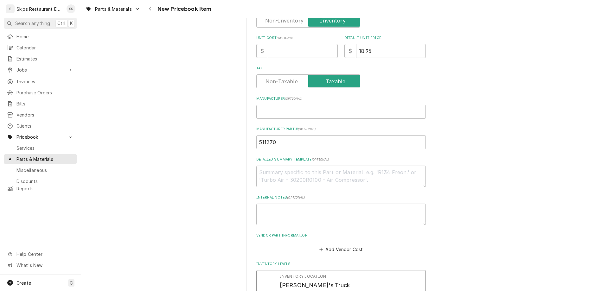
drag, startPoint x: 295, startPoint y: 205, endPoint x: 267, endPoint y: 207, distance: 28.6
type input "1"
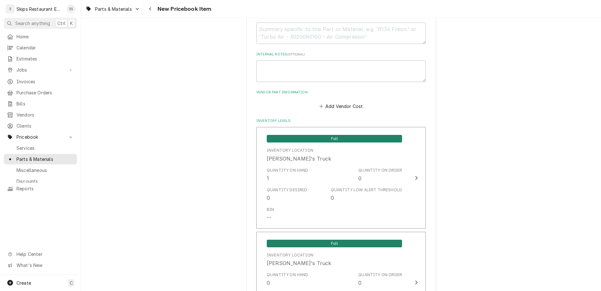
scroll to position [318, 0]
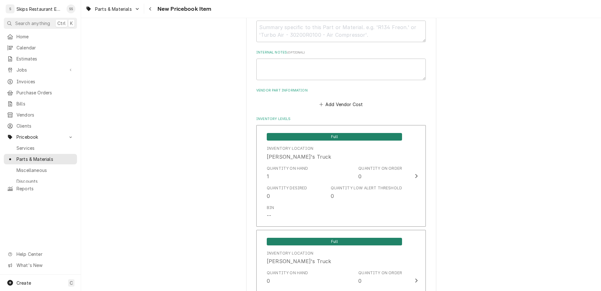
type textarea "x"
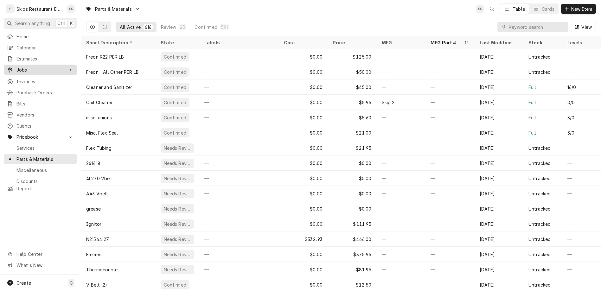
click at [16, 67] on span "Jobs" at bounding box center [40, 70] width 48 height 7
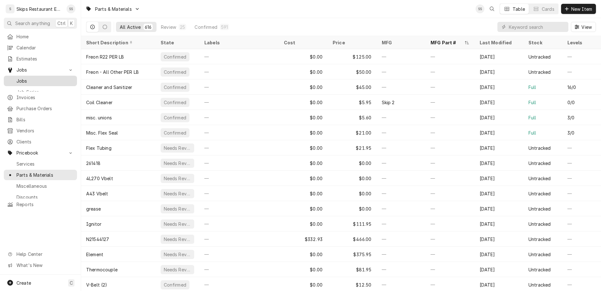
click at [16, 78] on span "Jobs" at bounding box center [44, 81] width 57 height 7
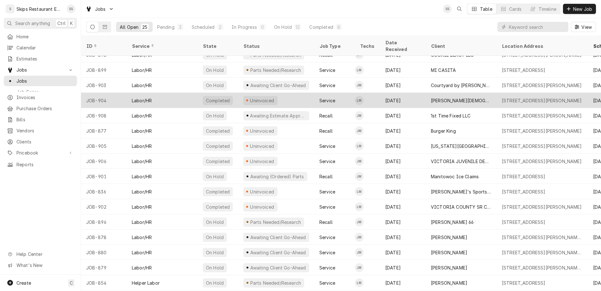
scroll to position [131, 0]
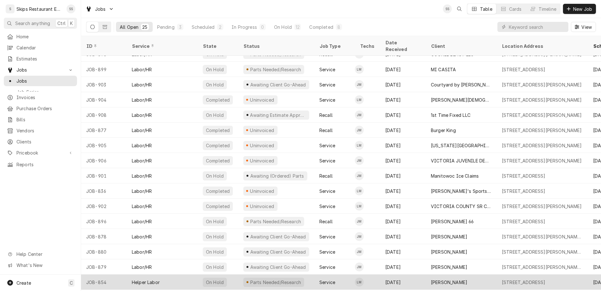
click at [431, 279] on div "[PERSON_NAME]" at bounding box center [449, 282] width 36 height 7
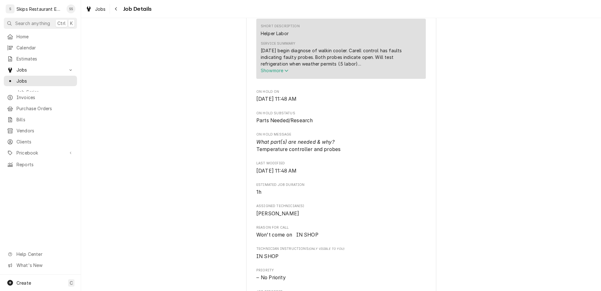
scroll to position [321, 0]
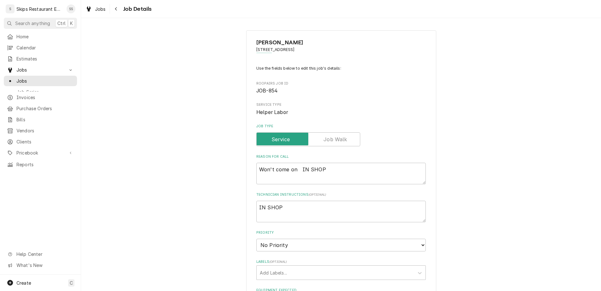
type textarea "x"
click at [16, 78] on span "Jobs" at bounding box center [44, 81] width 57 height 7
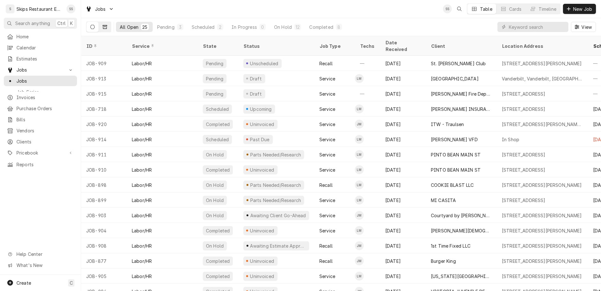
click at [103, 25] on icon "Dynamic Content Wrapper" at bounding box center [105, 27] width 4 height 4
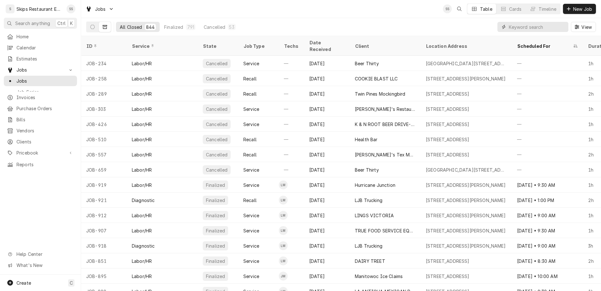
click at [546, 22] on input "Dynamic Content Wrapper" at bounding box center [537, 27] width 56 height 10
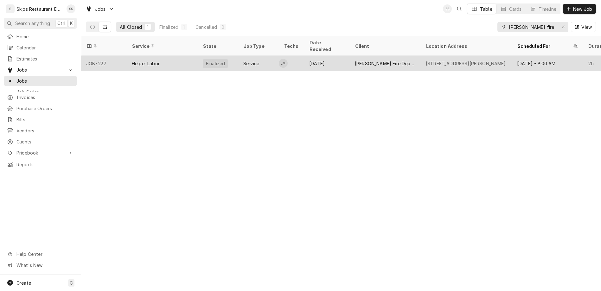
type input "refugio fire"
click at [355, 60] on div "[PERSON_NAME] Fire Department" at bounding box center [385, 63] width 61 height 7
click at [355, 60] on div "Refugio Fire Department" at bounding box center [385, 63] width 61 height 7
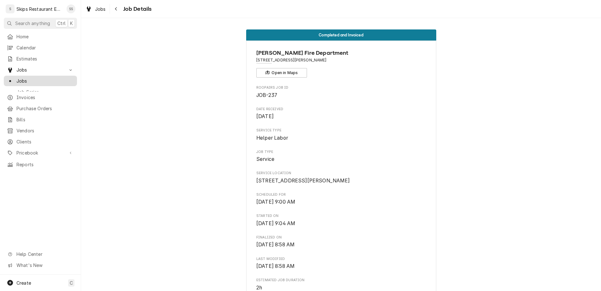
click at [16, 78] on span "Jobs" at bounding box center [44, 81] width 57 height 7
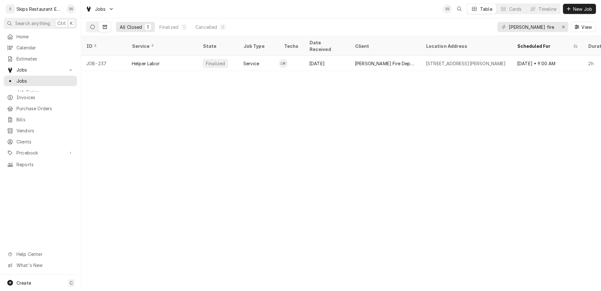
click at [90, 25] on icon "Dynamic Content Wrapper" at bounding box center [92, 27] width 4 height 4
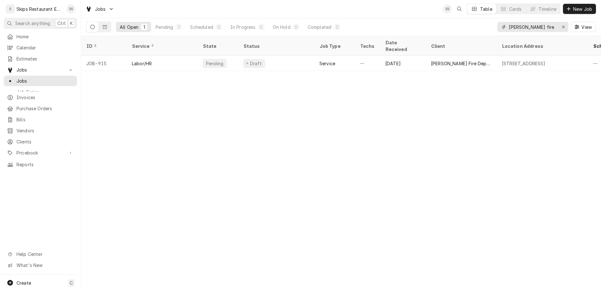
drag, startPoint x: 553, startPoint y: 21, endPoint x: 463, endPoint y: 22, distance: 90.6
click at [509, 22] on input "[PERSON_NAME] fire" at bounding box center [533, 27] width 48 height 10
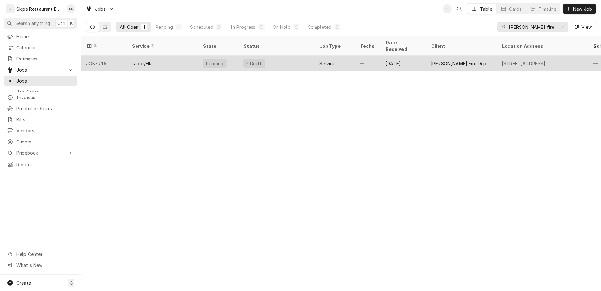
click at [319, 60] on div "Service" at bounding box center [327, 63] width 16 height 7
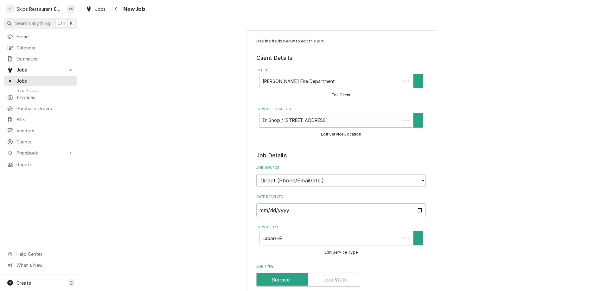
type textarea "x"
click at [18, 78] on span "Jobs" at bounding box center [44, 81] width 57 height 7
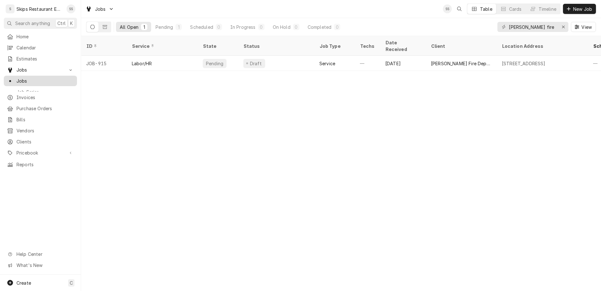
click at [27, 78] on span "Jobs" at bounding box center [44, 81] width 57 height 7
drag, startPoint x: 551, startPoint y: 19, endPoint x: 492, endPoint y: 22, distance: 59.3
click at [509, 22] on input "[PERSON_NAME] fire" at bounding box center [533, 27] width 48 height 10
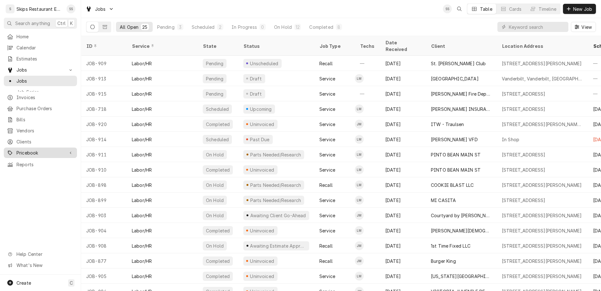
click at [21, 149] on span "Pricebook" at bounding box center [40, 152] width 48 height 7
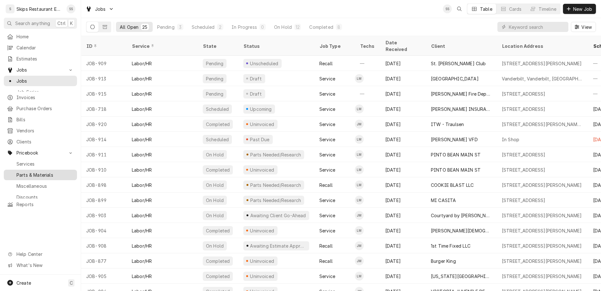
click at [22, 172] on span "Parts & Materials" at bounding box center [44, 175] width 57 height 7
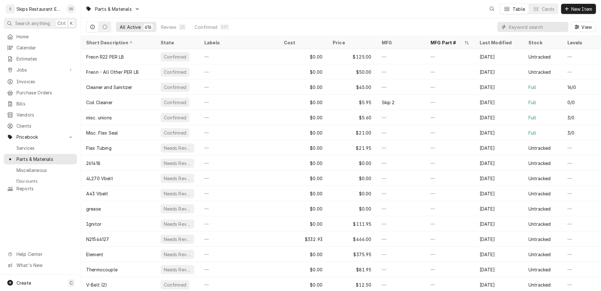
click at [543, 22] on input "Dynamic Content Wrapper" at bounding box center [537, 27] width 56 height 10
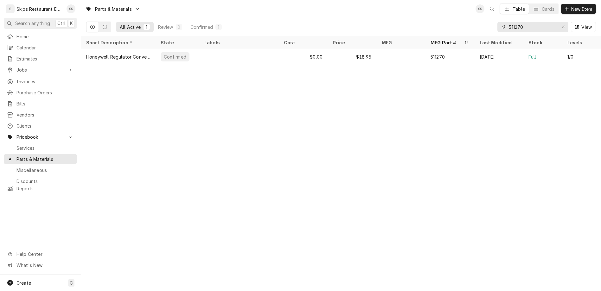
type input "511270"
click at [16, 67] on span "Jobs" at bounding box center [40, 70] width 48 height 7
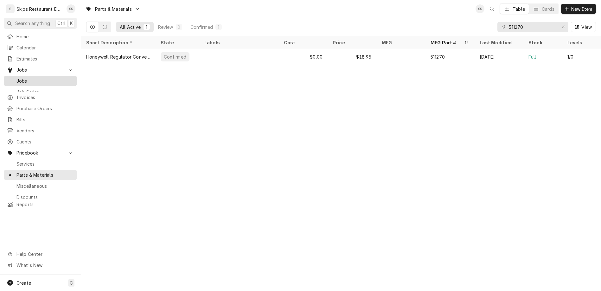
click at [16, 78] on span "Jobs" at bounding box center [44, 81] width 57 height 7
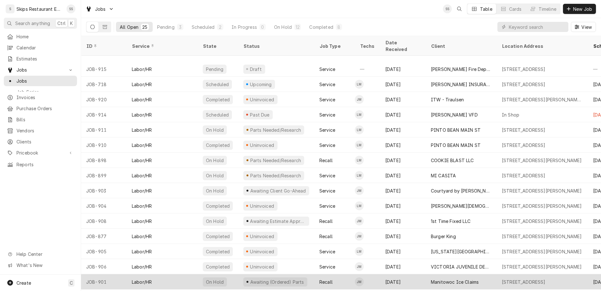
scroll to position [49, 0]
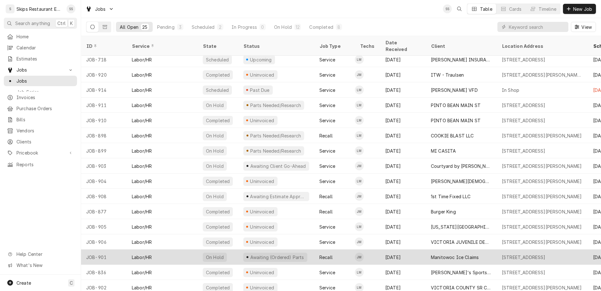
click at [426, 250] on div "Manitowoc Ice Claims" at bounding box center [461, 257] width 71 height 15
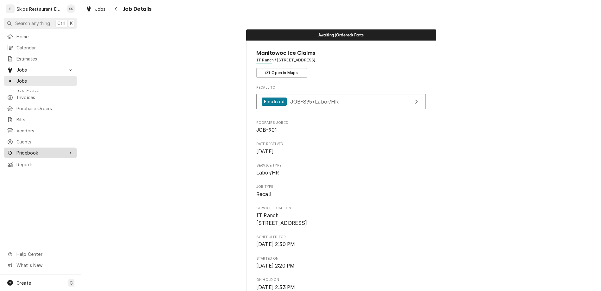
click at [19, 149] on span "Pricebook" at bounding box center [40, 152] width 48 height 7
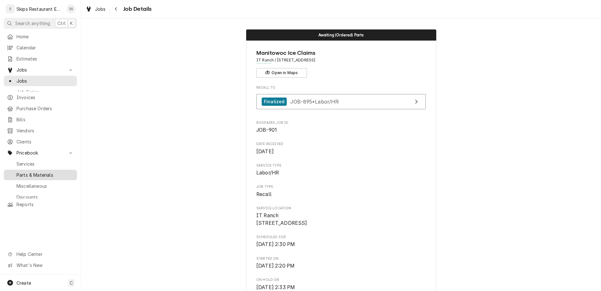
click at [20, 171] on div "Parts & Materials" at bounding box center [40, 175] width 71 height 8
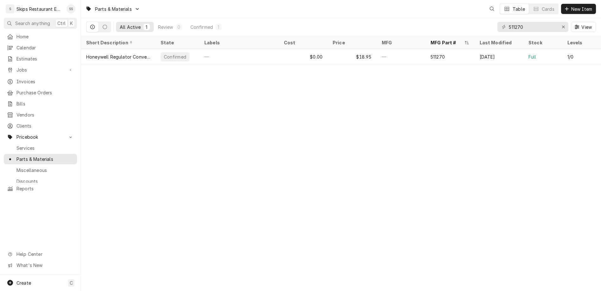
click at [511, 22] on input "511270" at bounding box center [533, 27] width 48 height 10
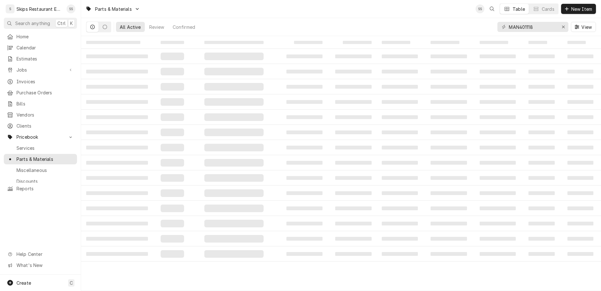
type input "MAN4011189"
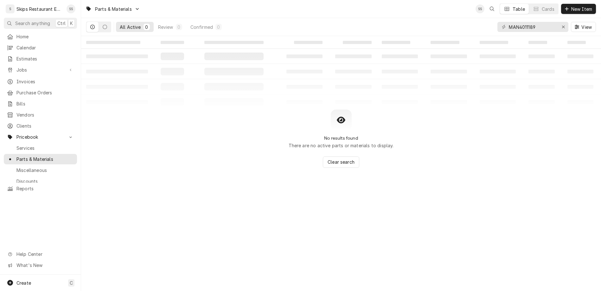
drag, startPoint x: 556, startPoint y: 19, endPoint x: 509, endPoint y: 21, distance: 46.9
click at [509, 22] on input "MAN4011189" at bounding box center [533, 27] width 48 height 10
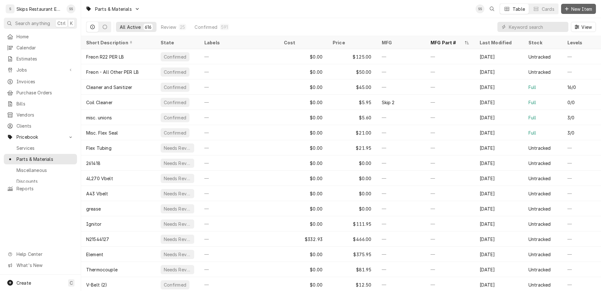
click at [582, 7] on span "New Item" at bounding box center [581, 9] width 23 height 7
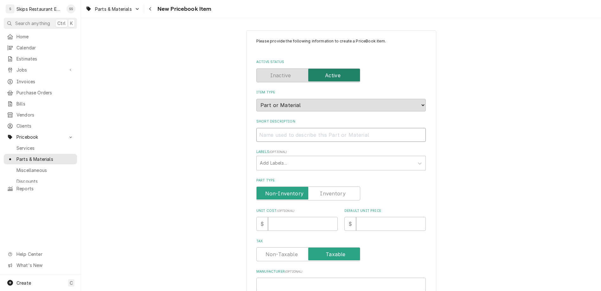
click at [305, 128] on input "Short Description" at bounding box center [340, 135] width 169 height 14
type input "W"
type textarea "x"
type input "Wa"
type textarea "x"
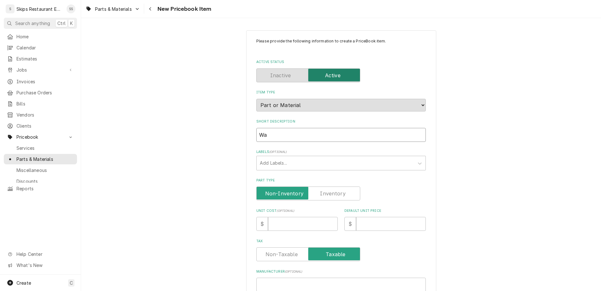
type input "Wat"
type textarea "x"
type input "Wate"
type textarea "x"
type input "Water"
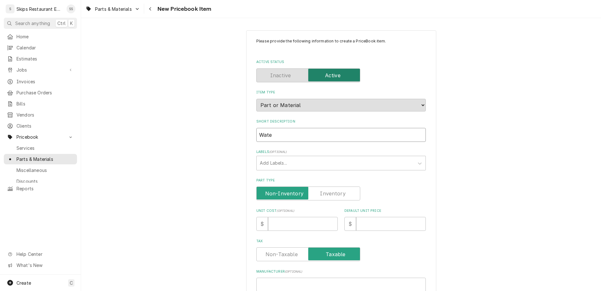
type textarea "x"
type input "Water"
type textarea "x"
type input "Water C"
type textarea "x"
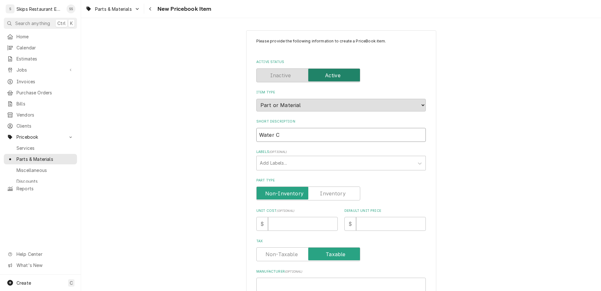
type input "Water Cu"
type textarea "x"
type input "Water Cur"
type textarea "x"
type input "Water Curt"
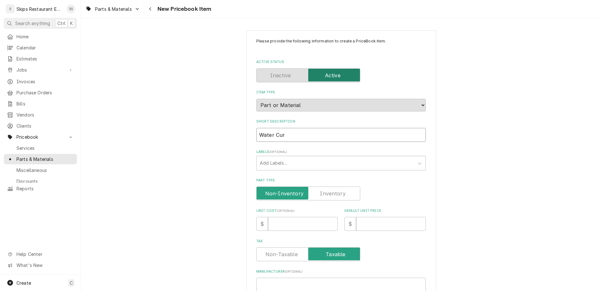
type textarea "x"
type input "Water Curta"
type textarea "x"
type input "Water Curtai"
type textarea "x"
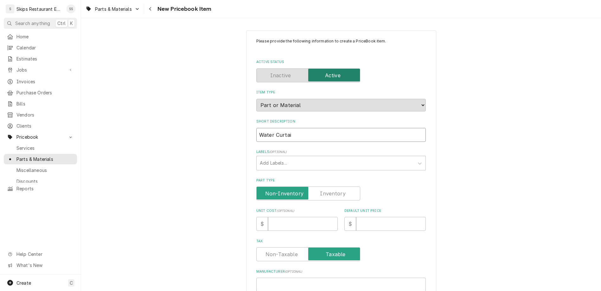
type input "Water Curtain"
type textarea "x"
type input "Water Curtain"
type textarea "x"
type input "Water Curtain -"
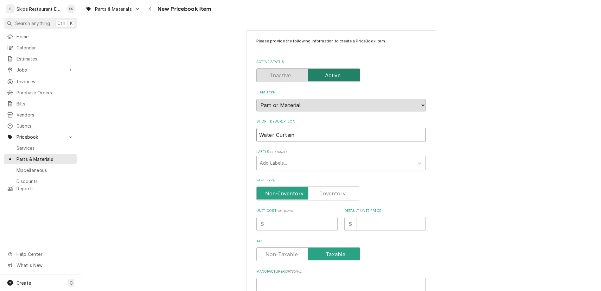
type textarea "x"
type input "Water Curtain -"
type textarea "x"
type input "Water Curtain - M"
type textarea "x"
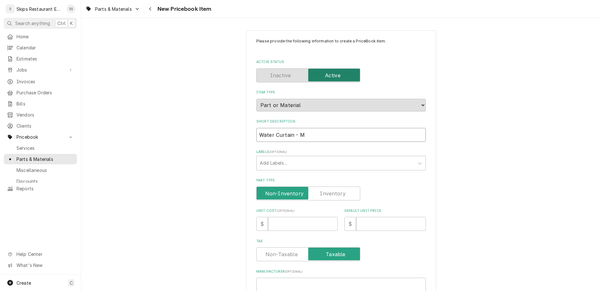
type input "Water Curtain - Ma"
type textarea "x"
type input "Water Curtain - Man"
type textarea "x"
type input "Water Curtain - Mani"
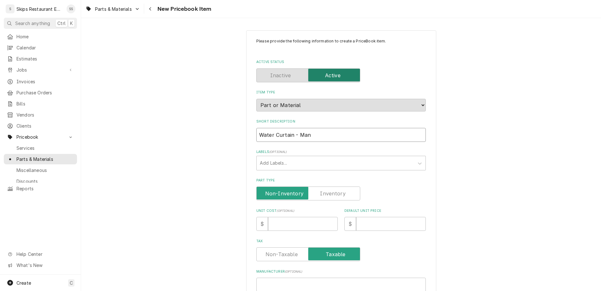
type textarea "x"
type input "Water Curtain - Manit"
type textarea "x"
type input "Water Curtain - Manito"
type textarea "x"
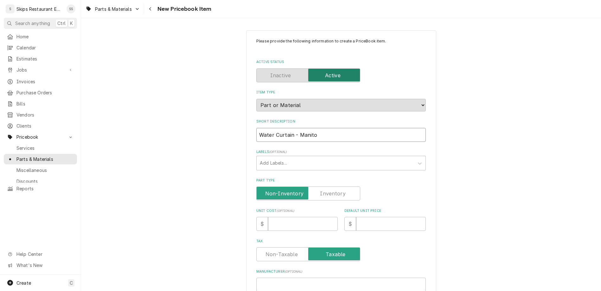
type input "Water Curtain - Manitow"
type textarea "x"
type input "Water Curtain - Manitowo"
type textarea "x"
type input "Water Curtain - Manitowoc"
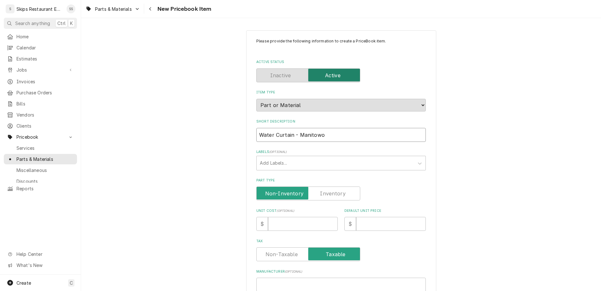
type textarea "x"
type input "Water Curtain - Manitowoc"
click at [324, 187] on label "Part Type" at bounding box center [308, 194] width 104 height 14
click at [324, 187] on input "Part Type" at bounding box center [308, 194] width 98 height 14
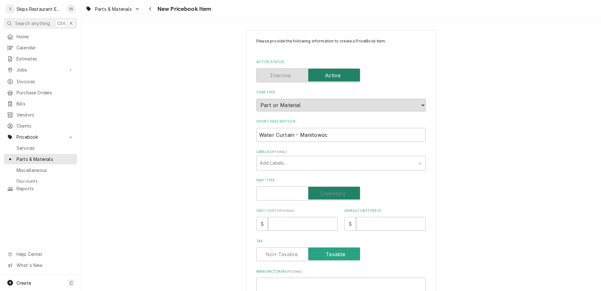
checkbox input "true"
type textarea "x"
click at [356, 217] on input "Default Unit Price" at bounding box center [391, 224] width 70 height 14
type input "1"
type textarea "x"
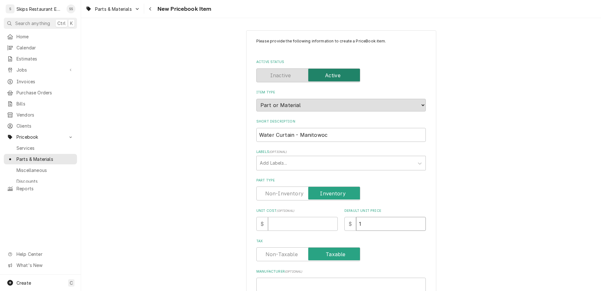
type input "10"
type textarea "x"
type input "101"
type textarea "x"
type input "101.9"
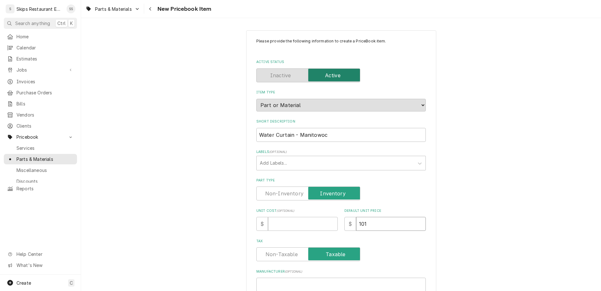
type textarea "x"
type input "101.95"
type textarea "x"
type input "101.95"
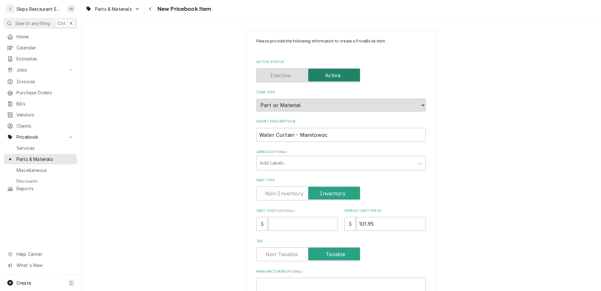
paste input "MAN4011189"
type input "MAN4011189"
type textarea "x"
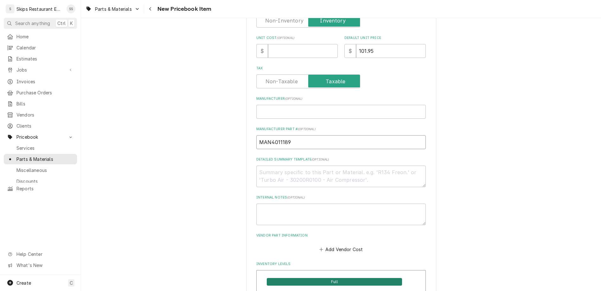
scroll to position [198, 0]
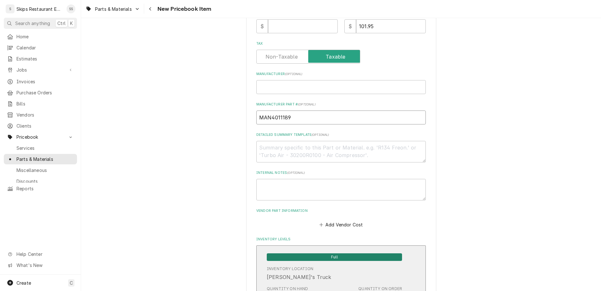
type input "MAN4011189"
click at [321, 253] on span "Full" at bounding box center [334, 257] width 135 height 8
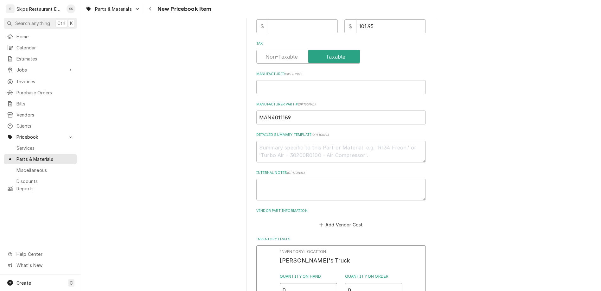
drag, startPoint x: 292, startPoint y: 179, endPoint x: 282, endPoint y: 180, distance: 10.2
click at [282, 283] on input "0" at bounding box center [309, 290] width 58 height 14
type input "1"
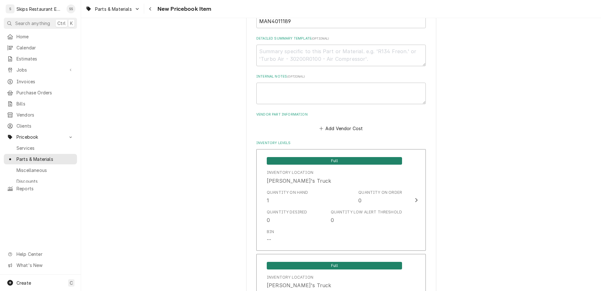
scroll to position [318, 0]
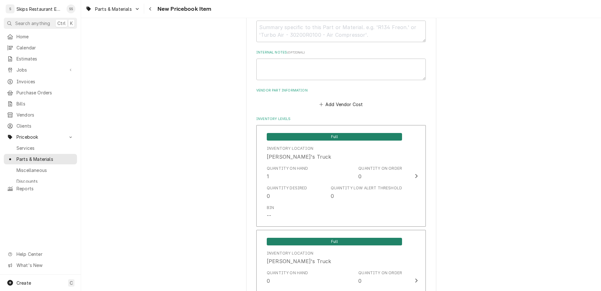
type textarea "x"
